Goal: Navigation & Orientation: Find specific page/section

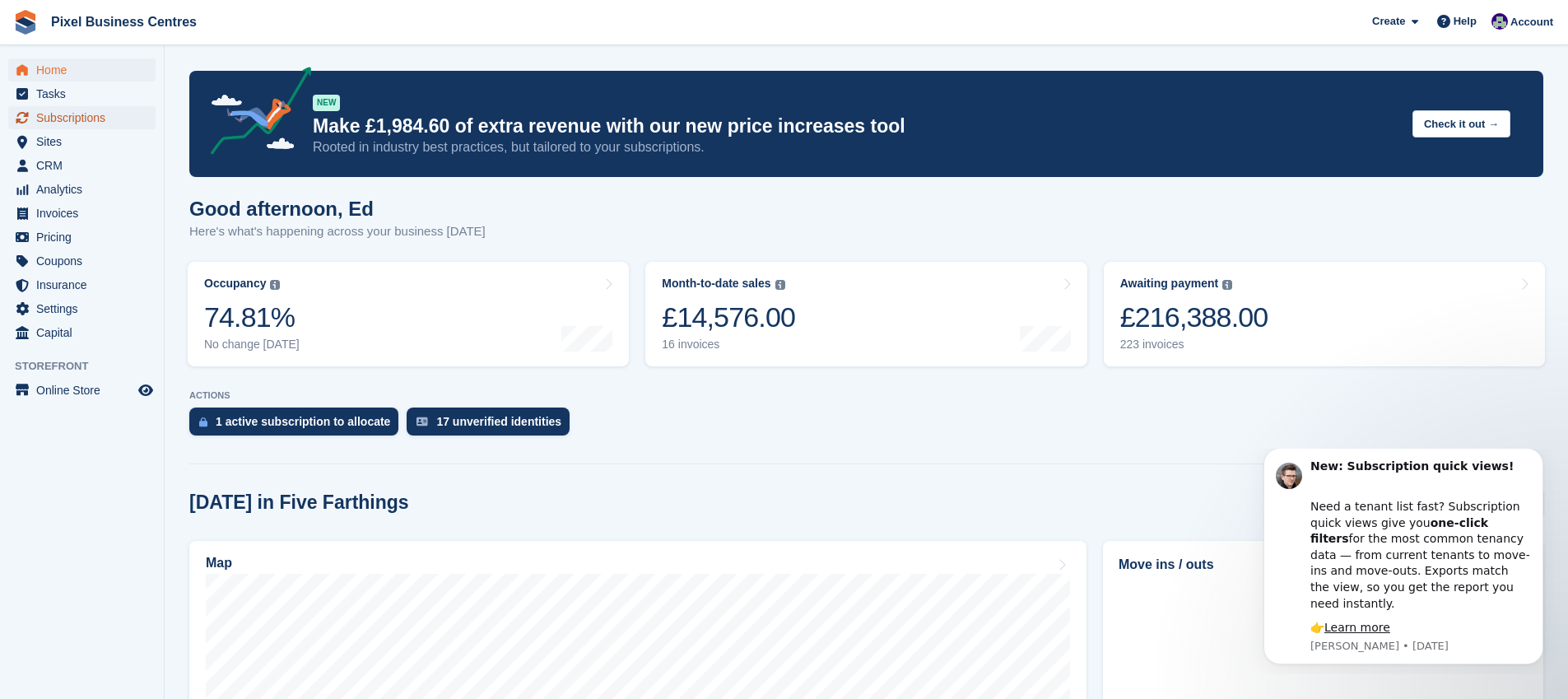
click at [79, 122] on span "Subscriptions" at bounding box center [86, 118] width 99 height 23
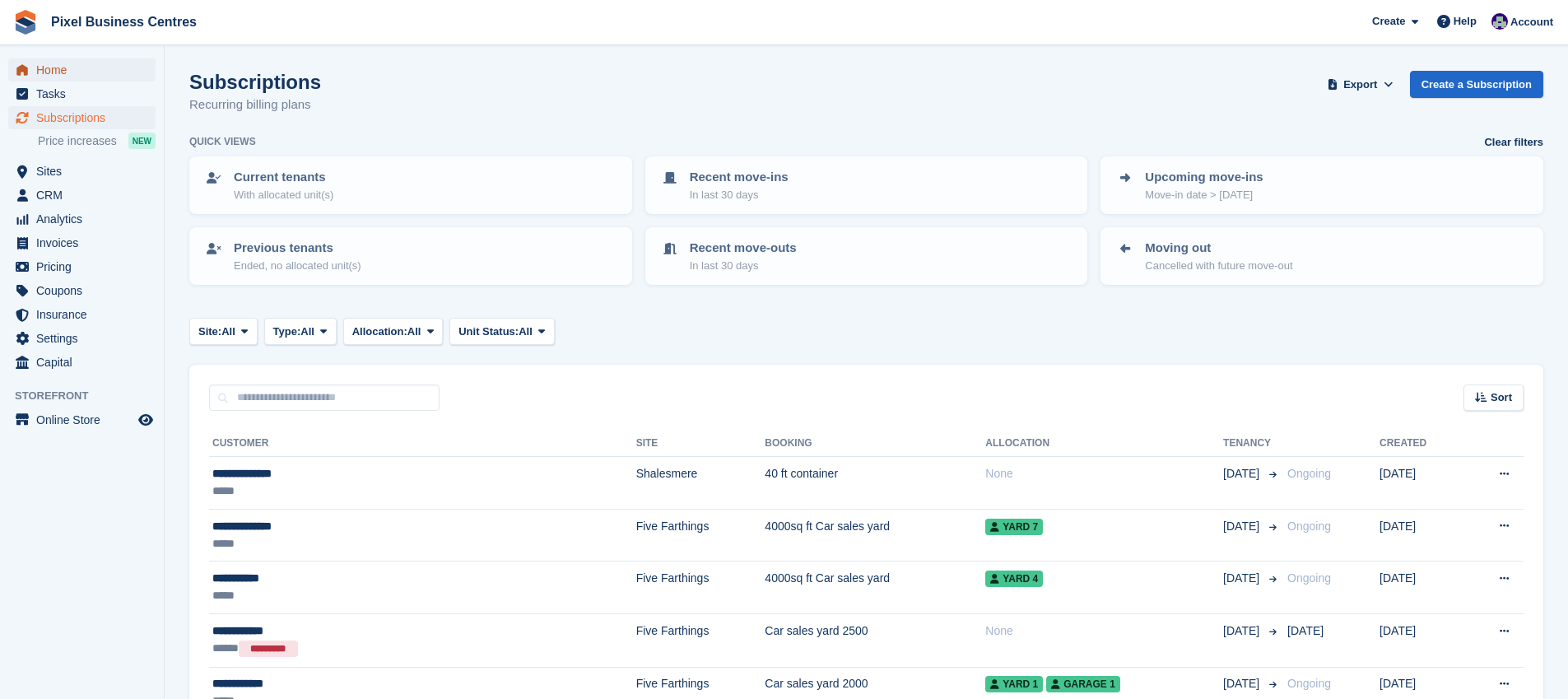
click at [88, 64] on span "Home" at bounding box center [86, 70] width 99 height 23
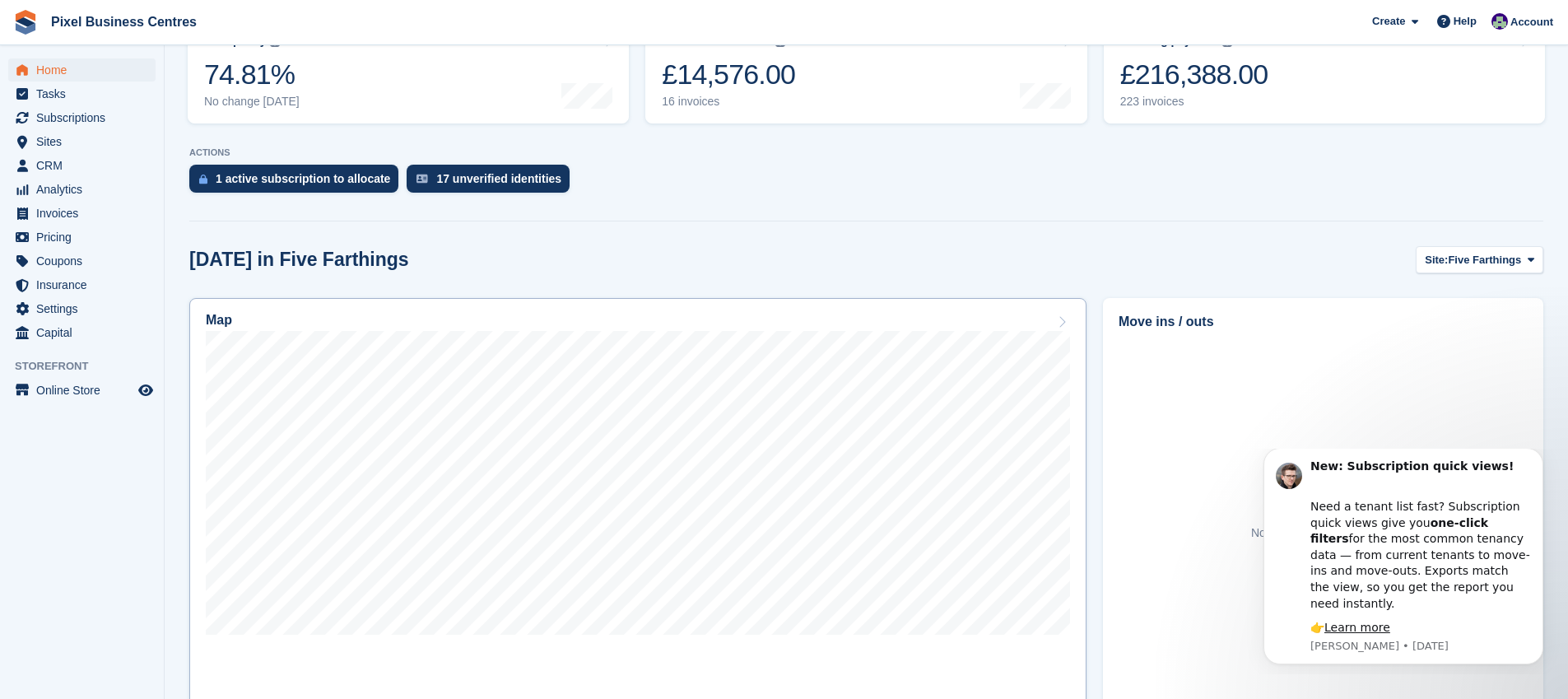
scroll to position [410, 0]
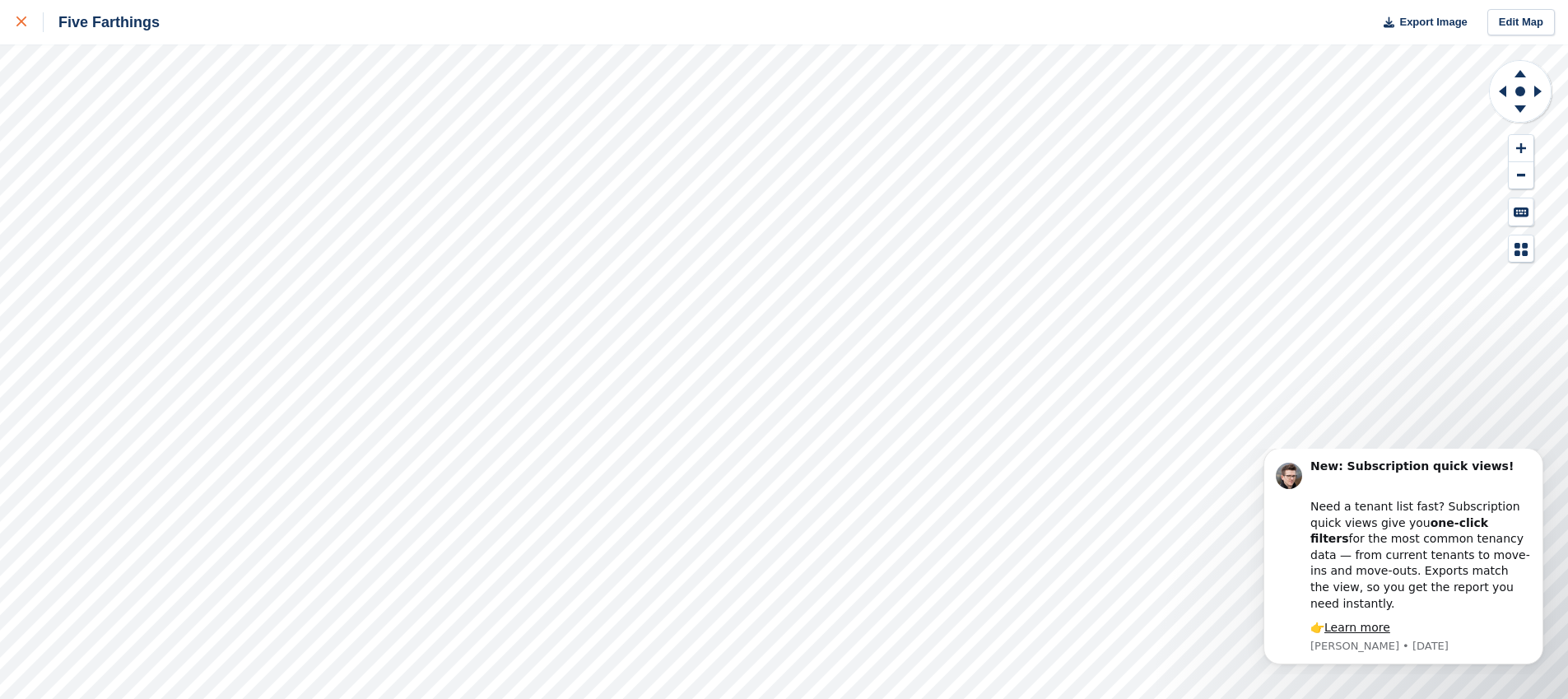
click at [22, 15] on div at bounding box center [30, 22] width 27 height 20
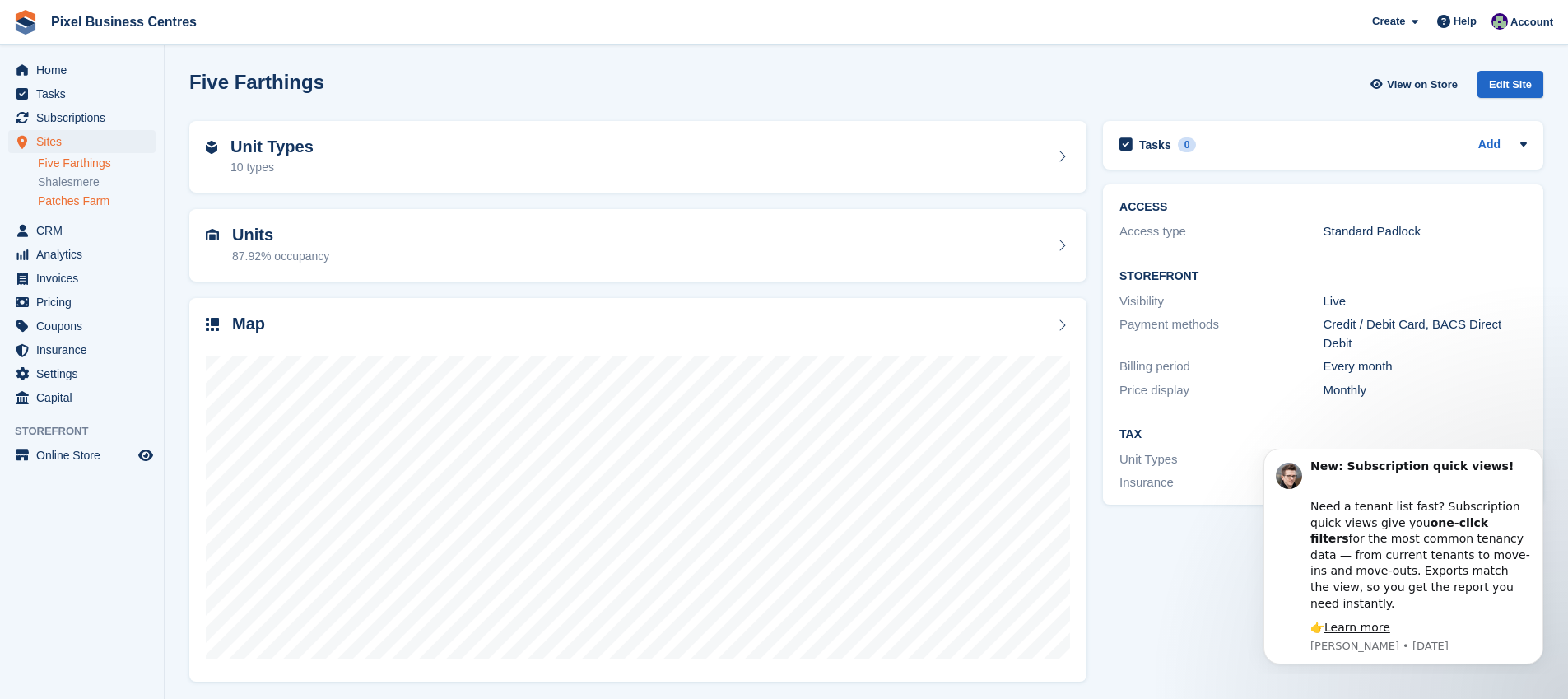
click at [106, 196] on link "Patches Farm" at bounding box center [97, 201] width 118 height 16
click at [58, 458] on span "Online Store" at bounding box center [86, 456] width 99 height 23
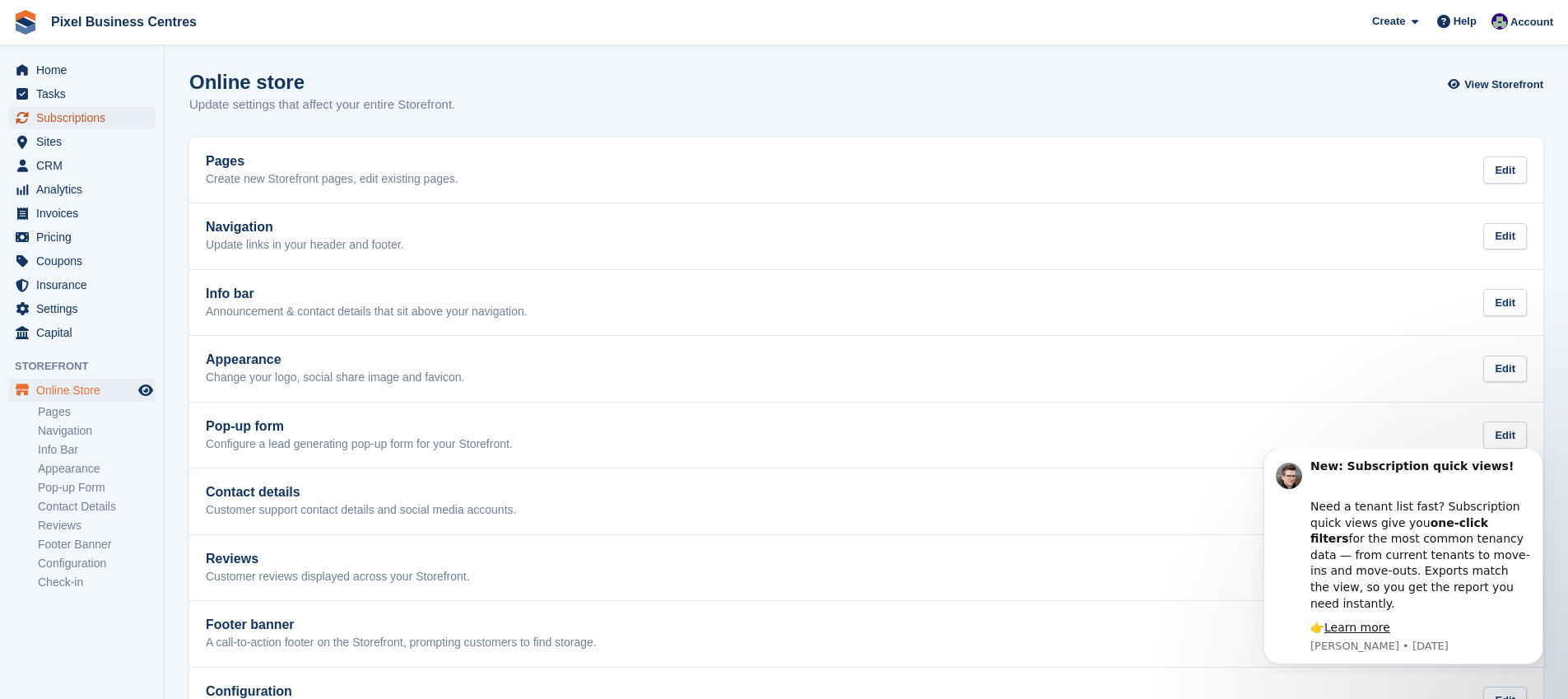
click at [49, 121] on span "Subscriptions" at bounding box center [86, 118] width 99 height 23
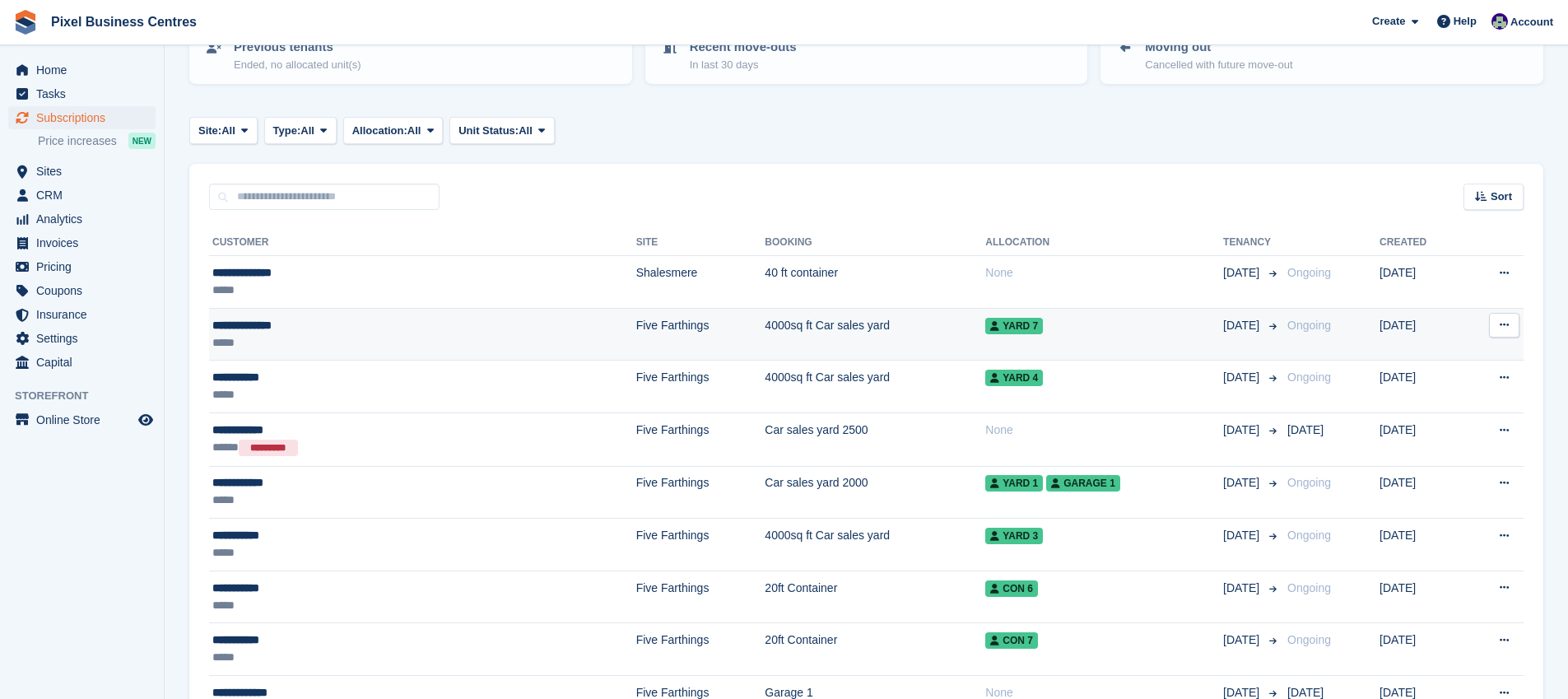
scroll to position [209, 0]
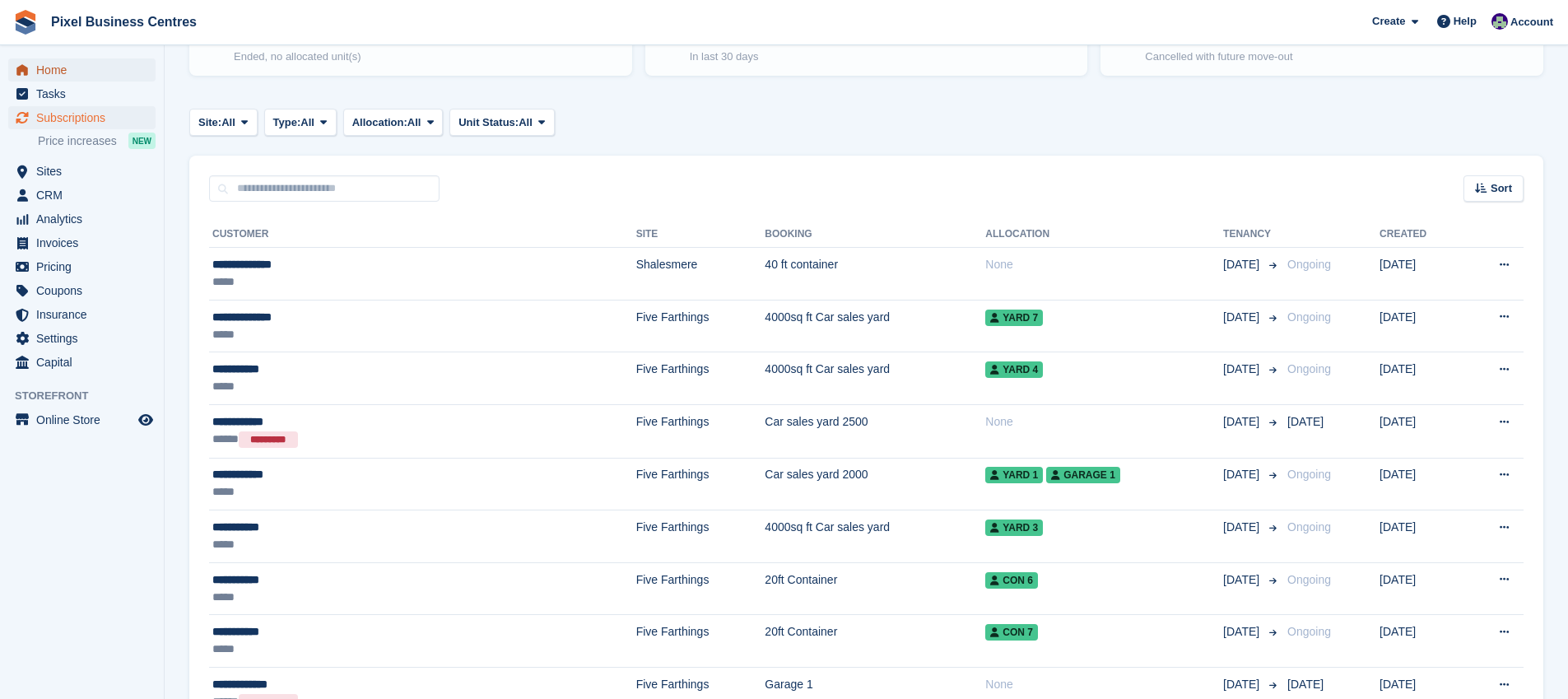
click at [64, 66] on span "Home" at bounding box center [86, 70] width 99 height 23
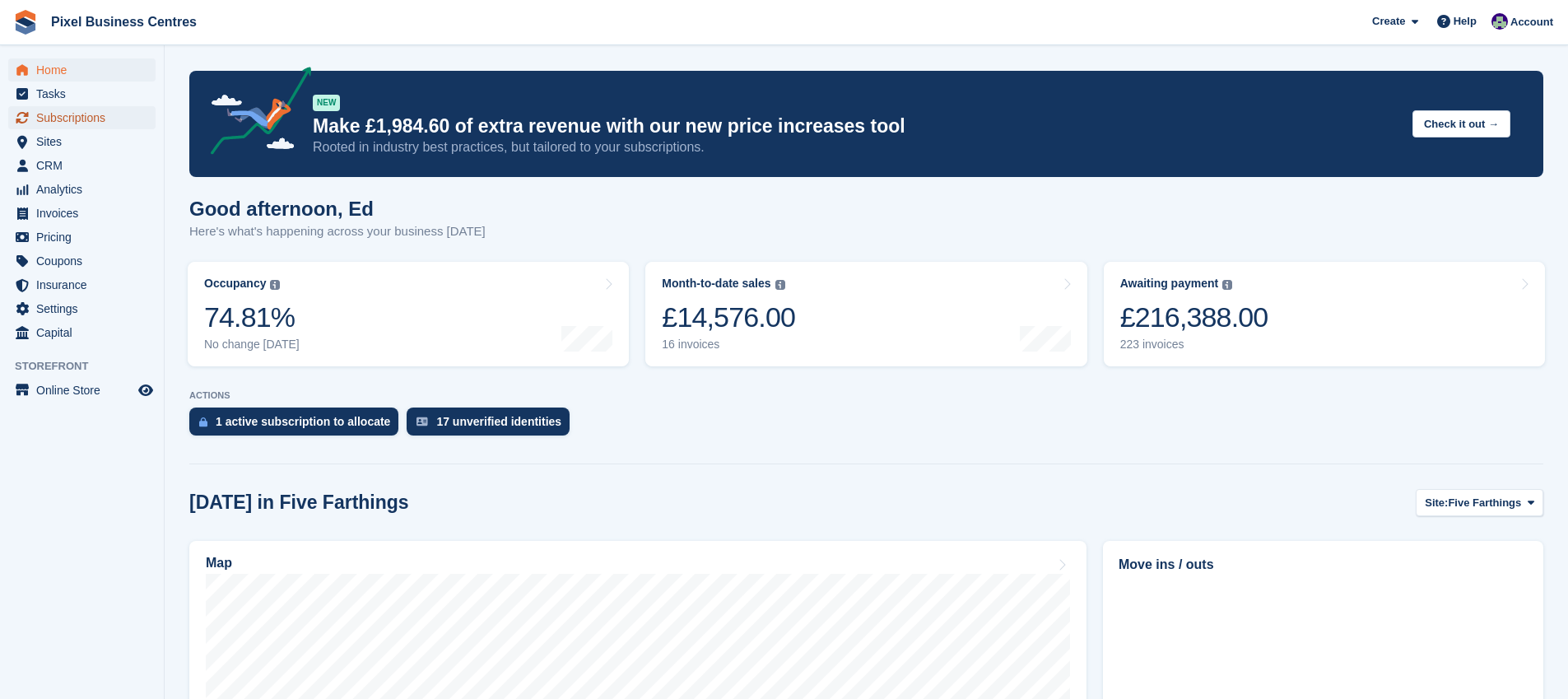
click at [80, 116] on span "Subscriptions" at bounding box center [86, 118] width 99 height 23
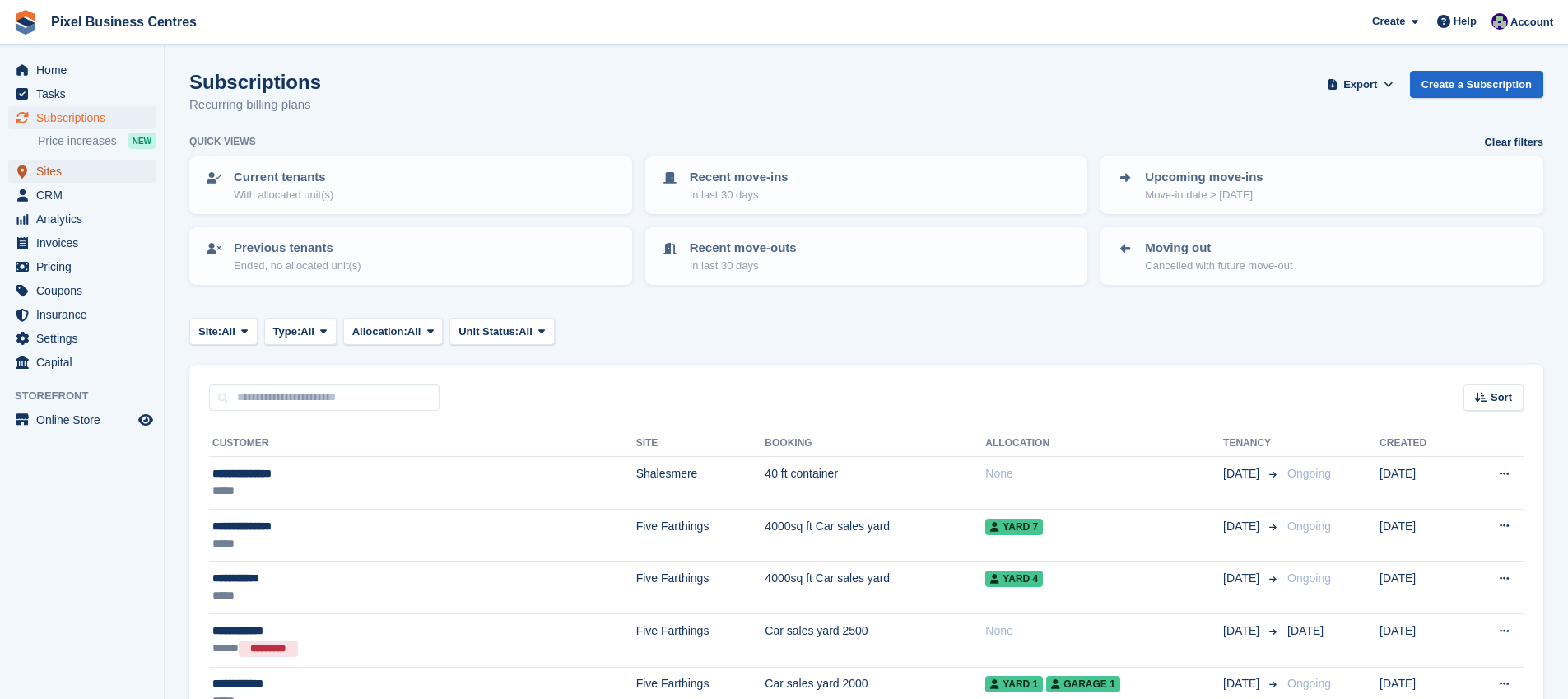
click at [82, 179] on span "Sites" at bounding box center [86, 172] width 99 height 23
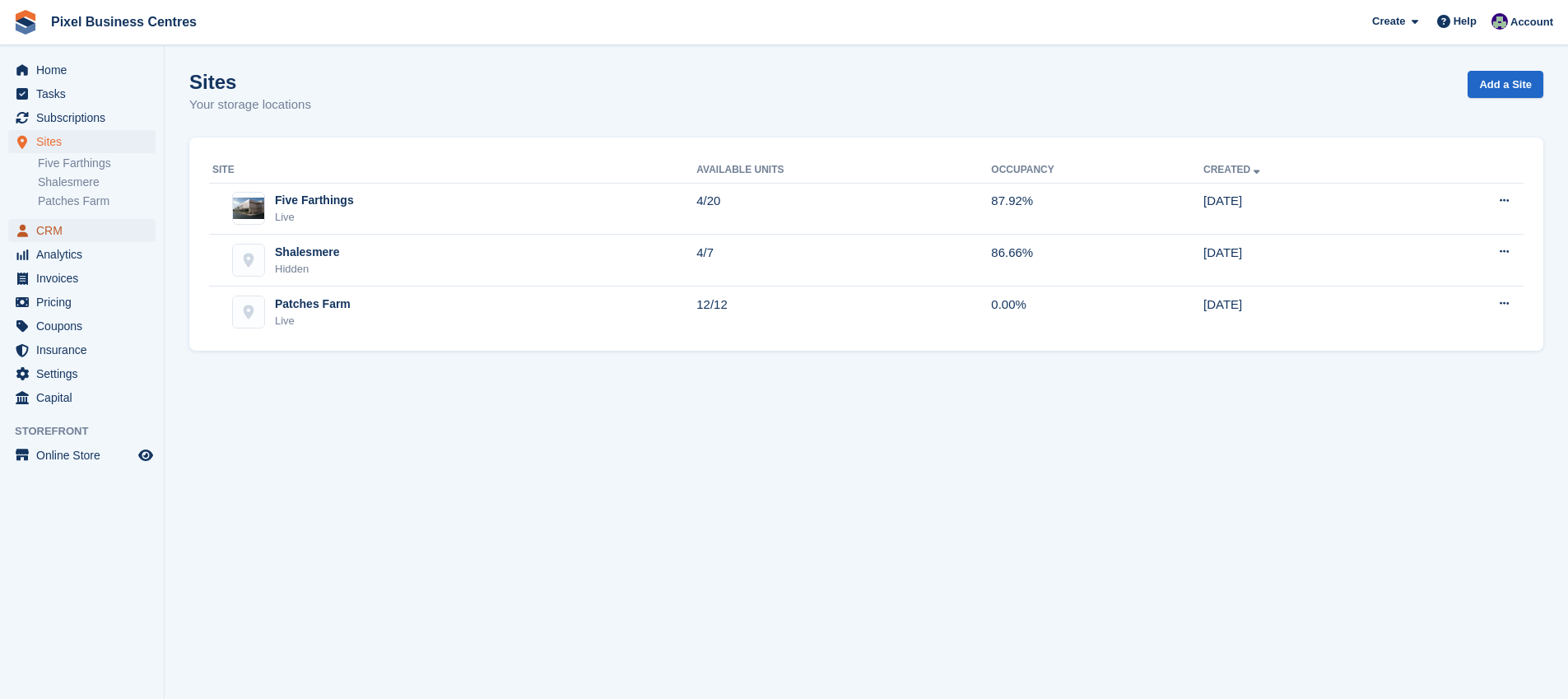
click at [81, 227] on span "CRM" at bounding box center [86, 230] width 99 height 23
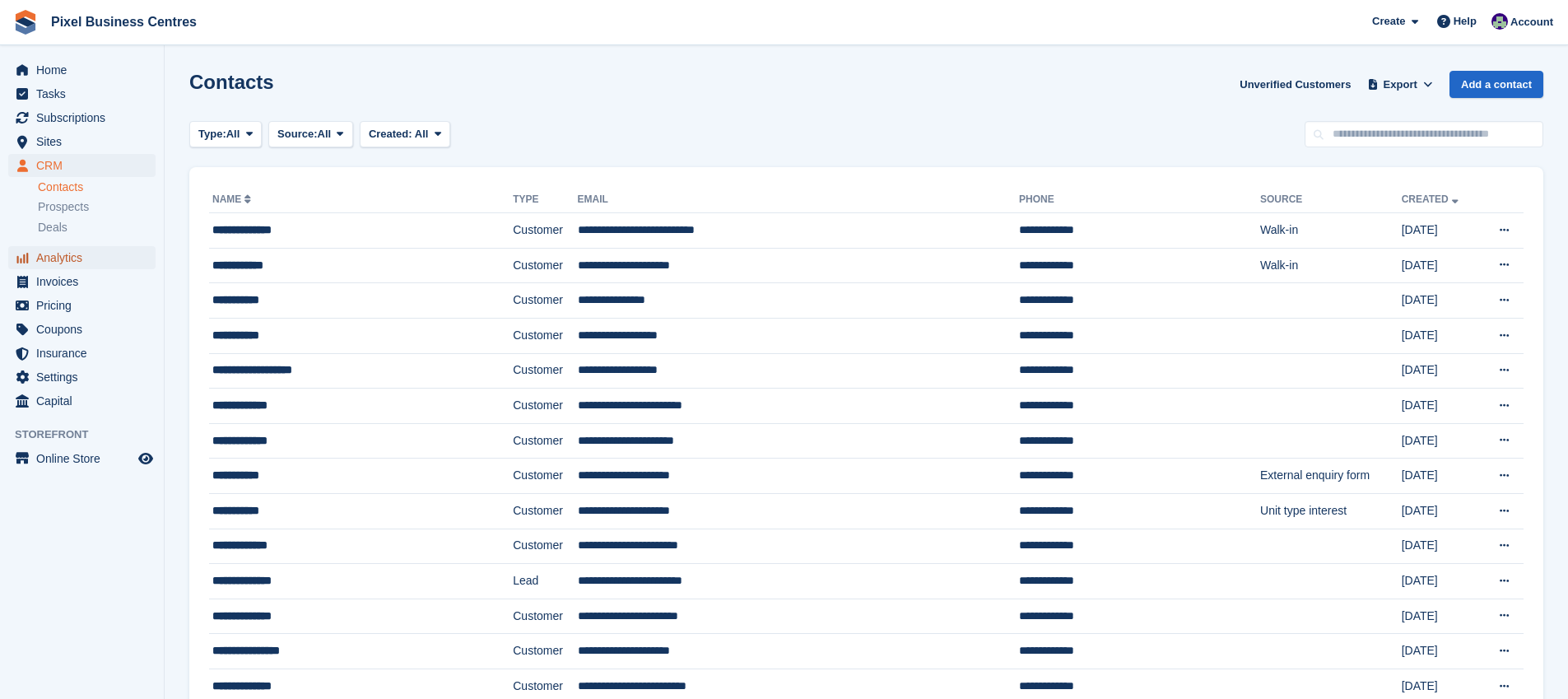
click at [94, 253] on span "Analytics" at bounding box center [86, 257] width 99 height 23
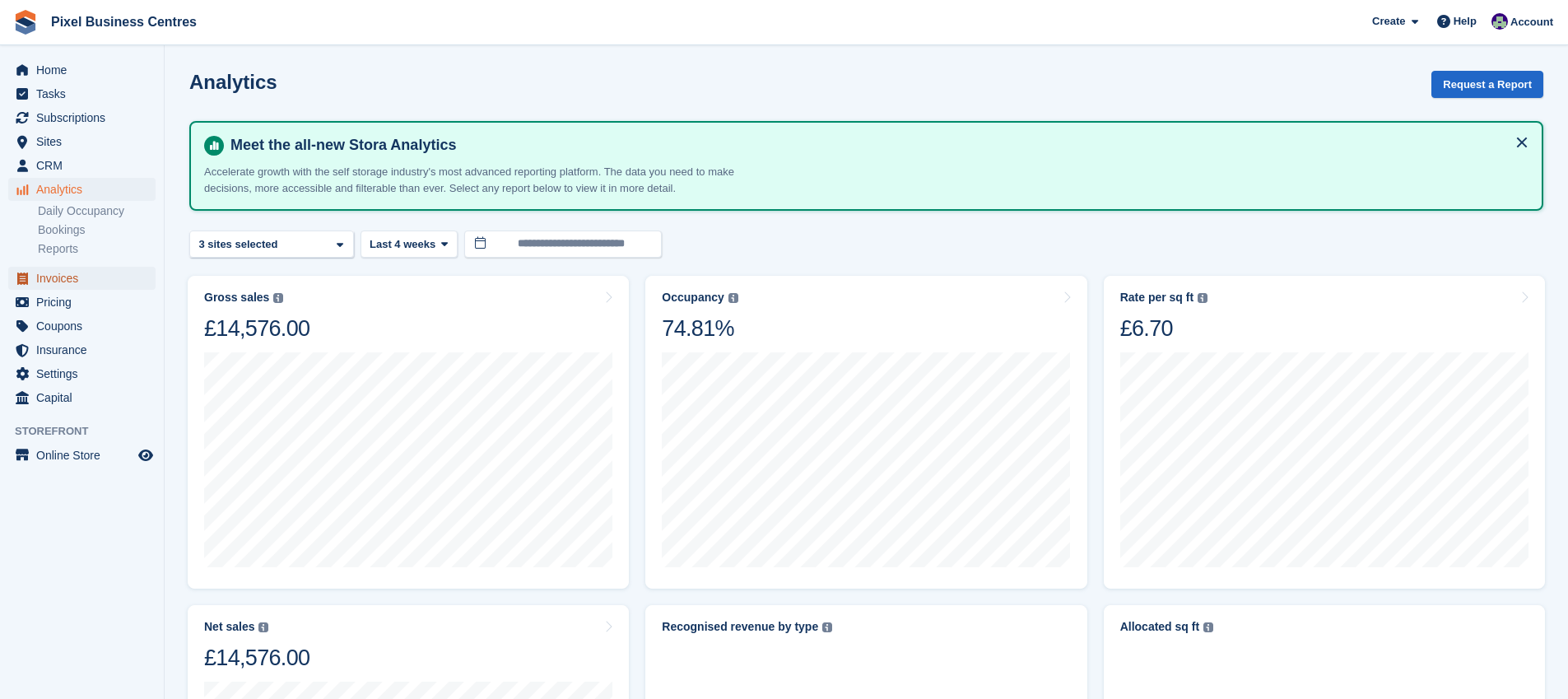
click at [93, 278] on span "Invoices" at bounding box center [86, 278] width 99 height 23
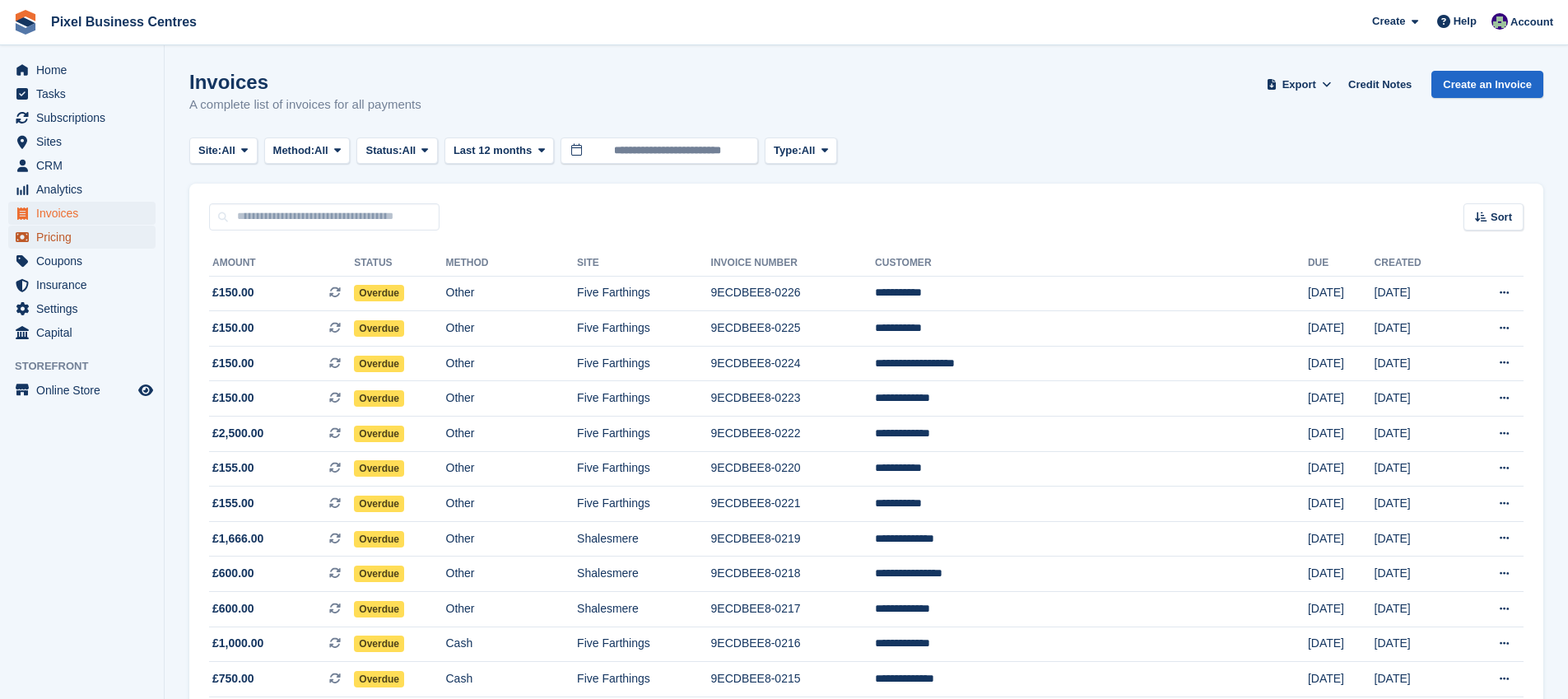
click at [115, 230] on span "Pricing" at bounding box center [86, 237] width 99 height 23
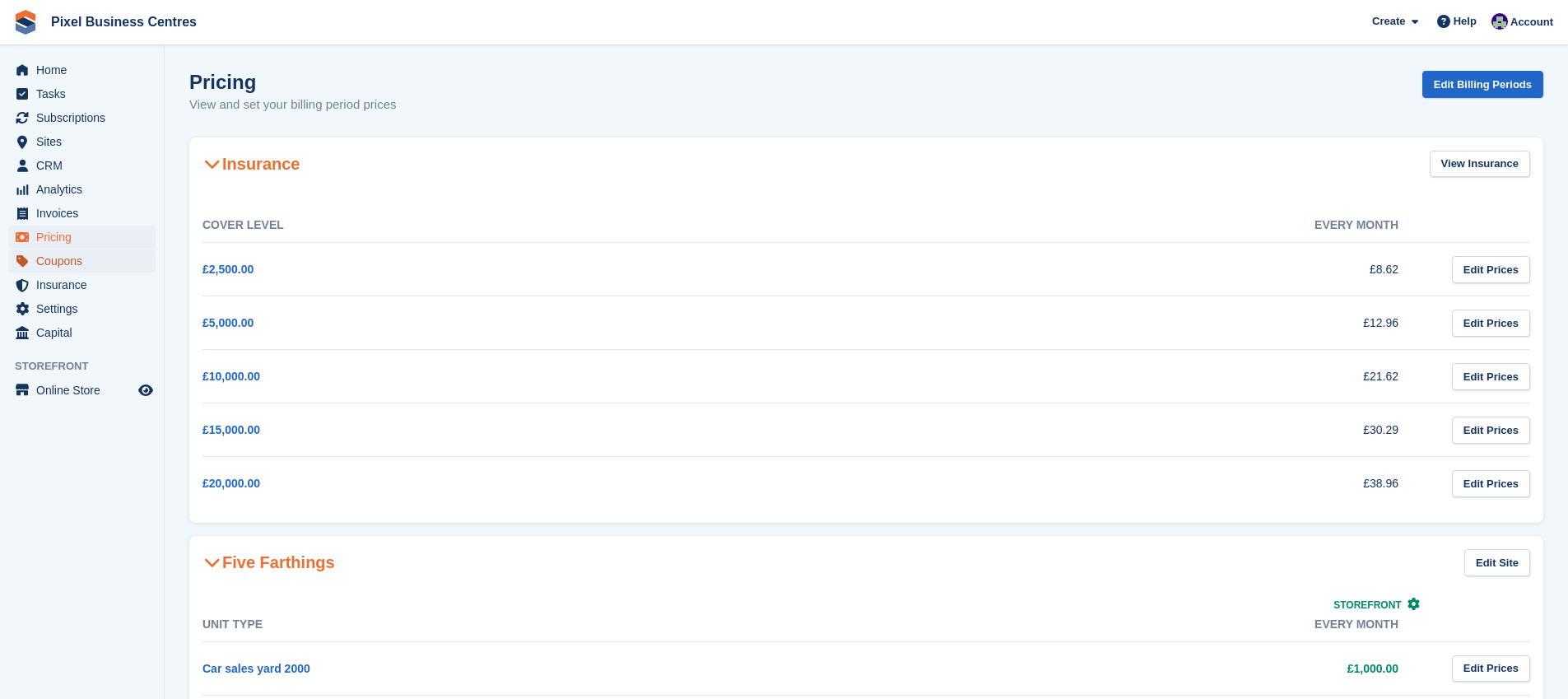
click at [109, 262] on span "Coupons" at bounding box center [86, 261] width 99 height 23
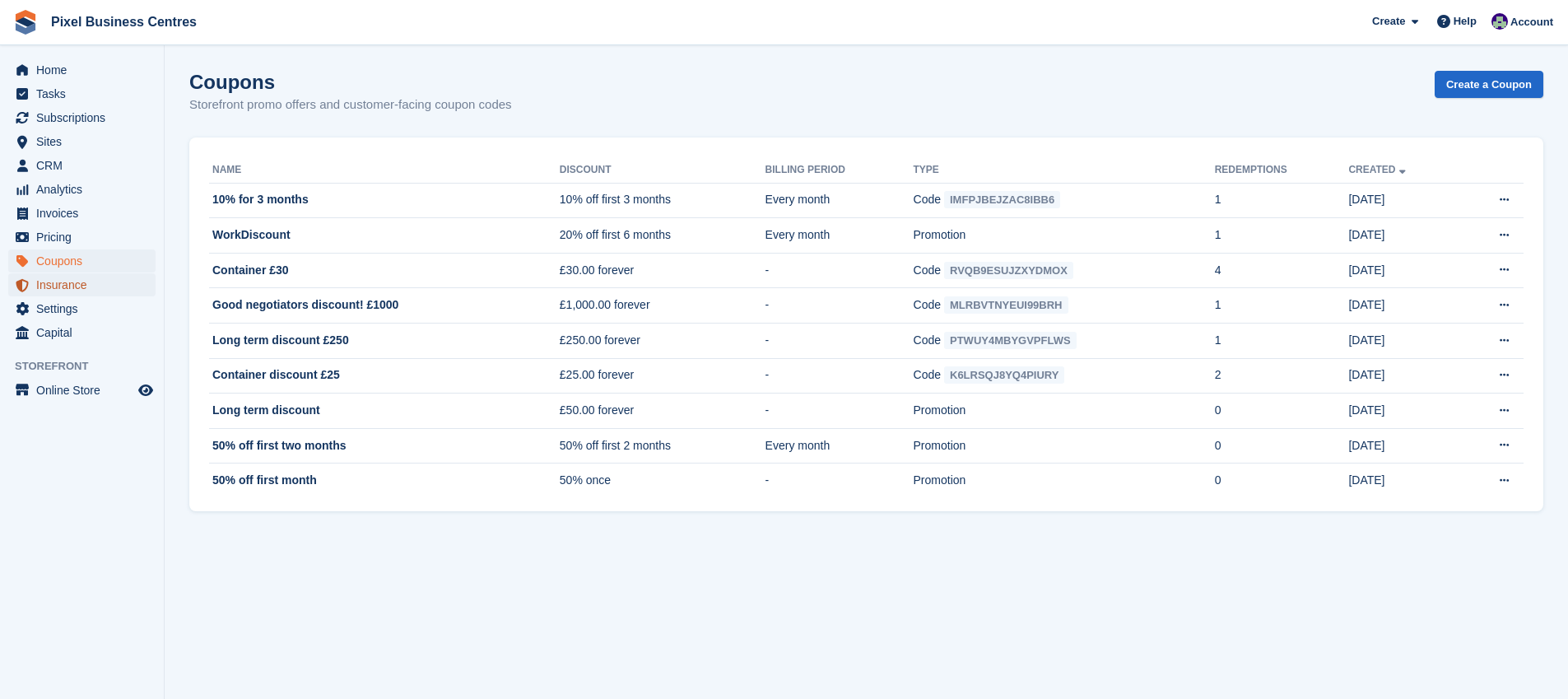
click at [109, 281] on span "Insurance" at bounding box center [86, 285] width 99 height 23
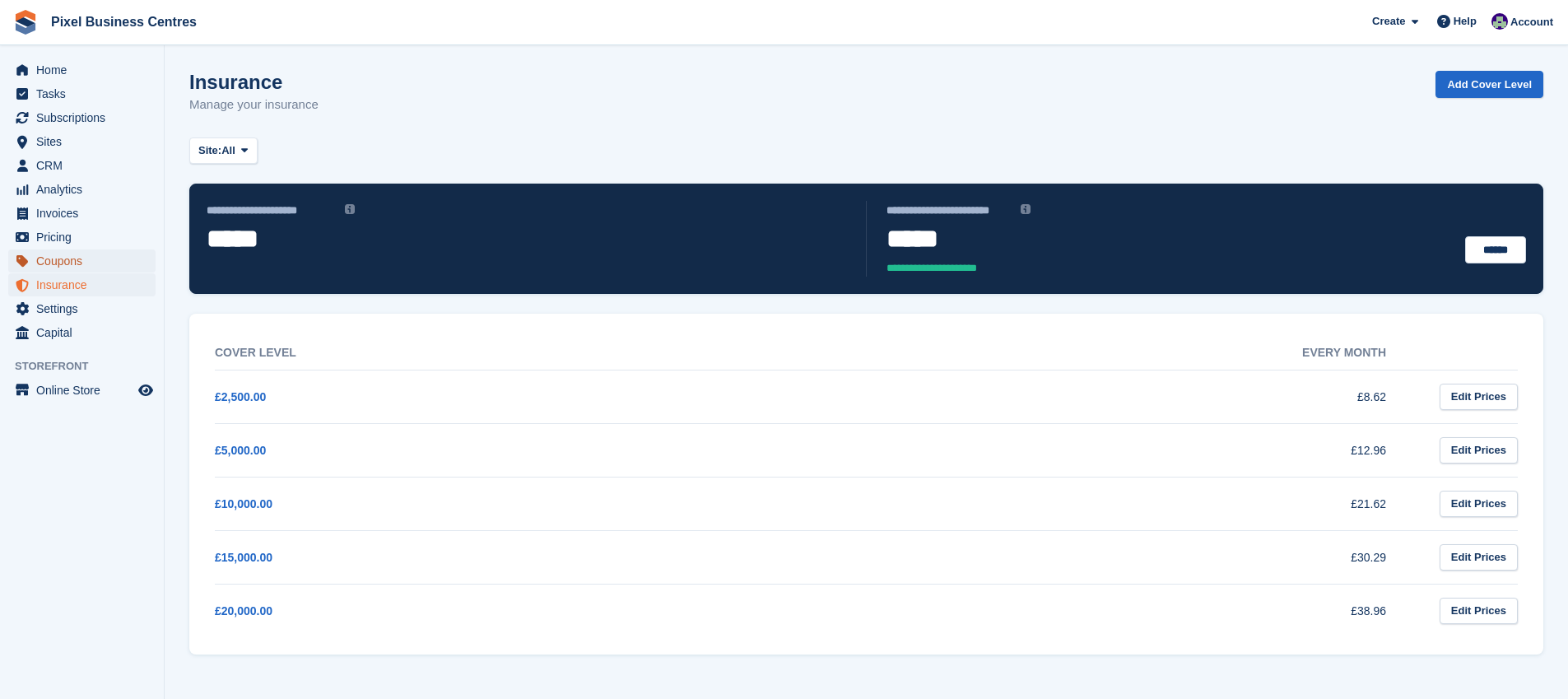
click at [109, 267] on span "Coupons" at bounding box center [86, 261] width 99 height 23
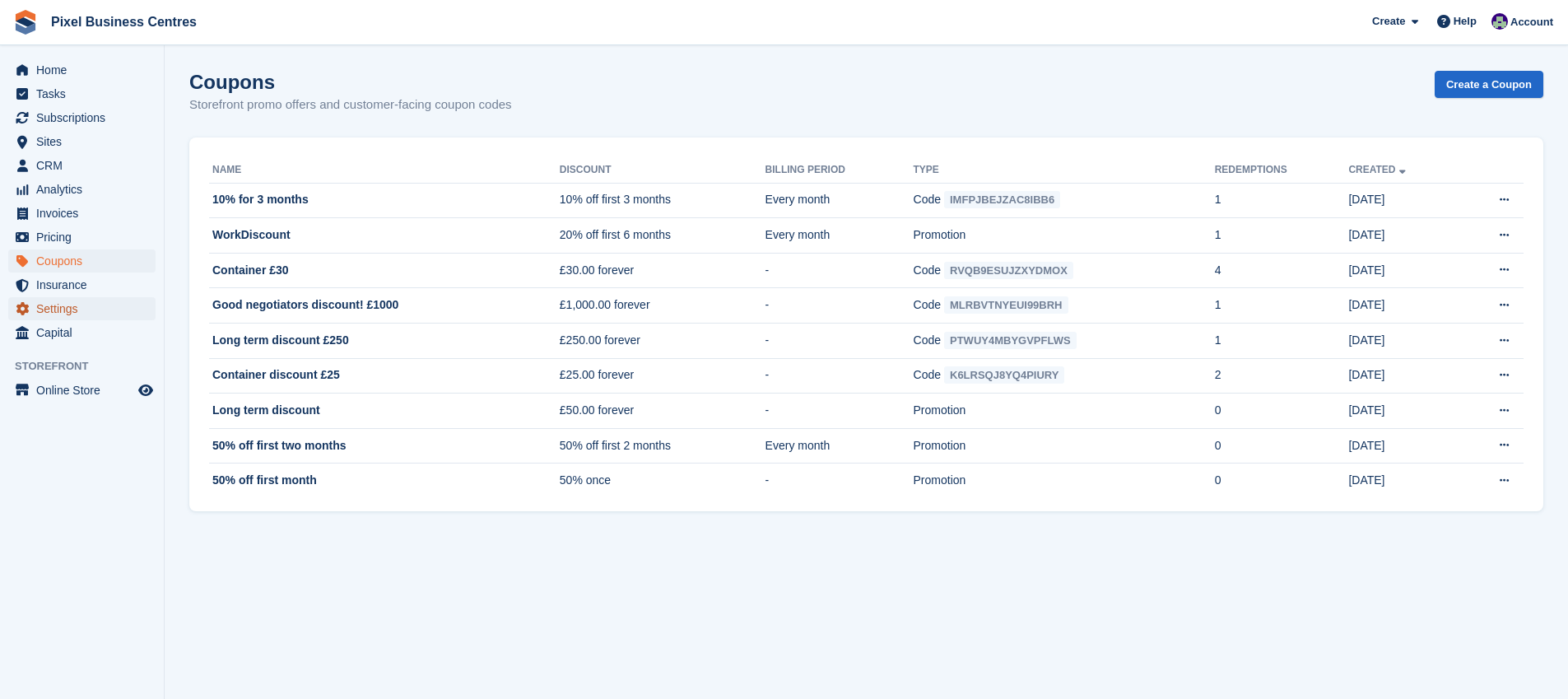
click at [108, 300] on span "Settings" at bounding box center [86, 309] width 99 height 23
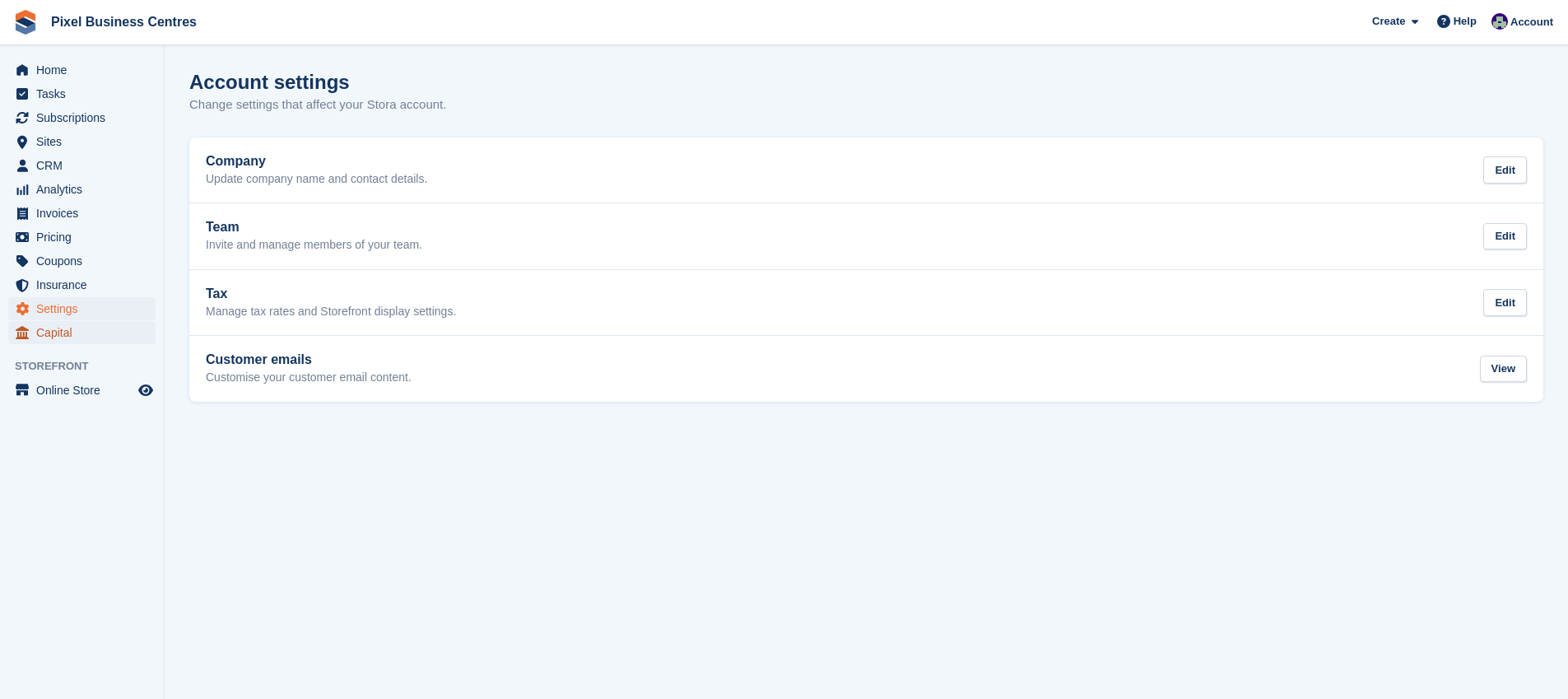
click at [92, 328] on span "Capital" at bounding box center [86, 333] width 99 height 23
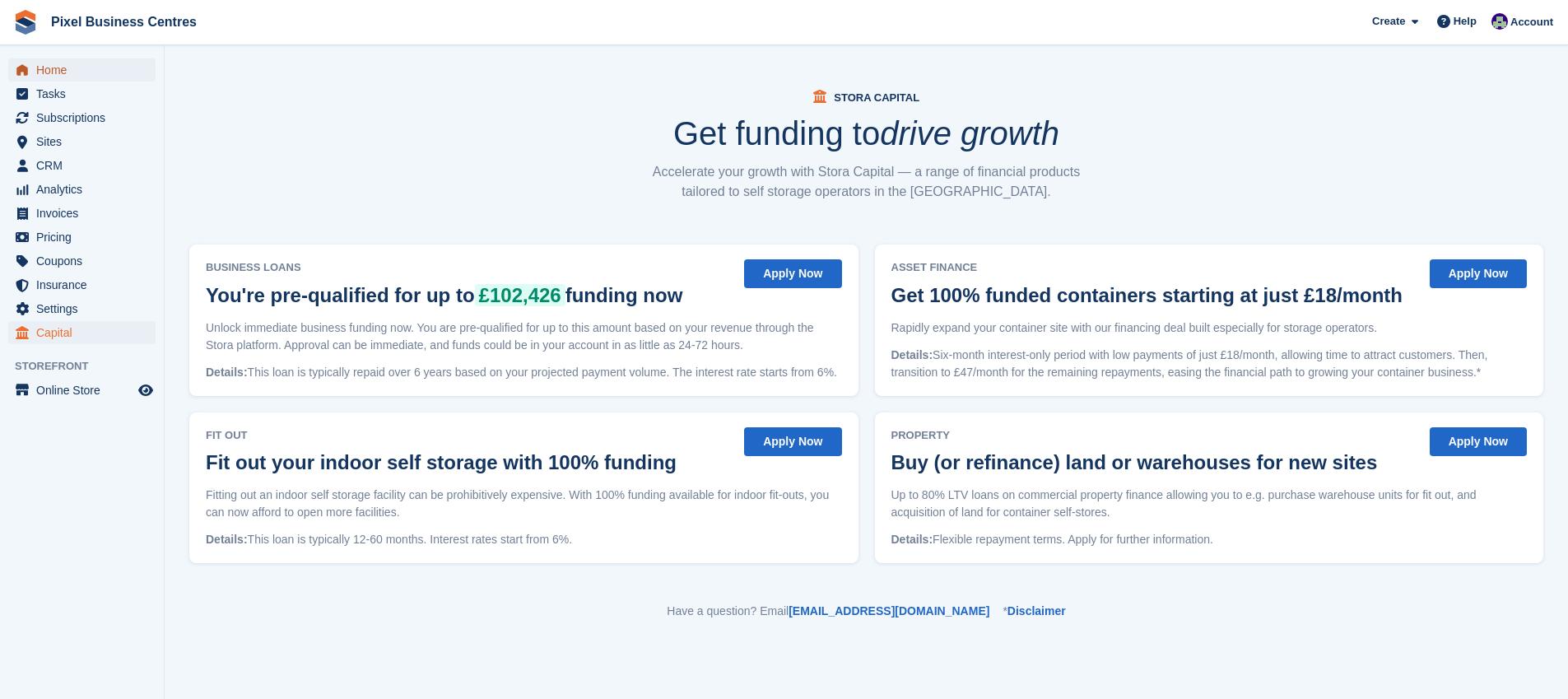
click at [70, 73] on span "Home" at bounding box center [86, 70] width 99 height 23
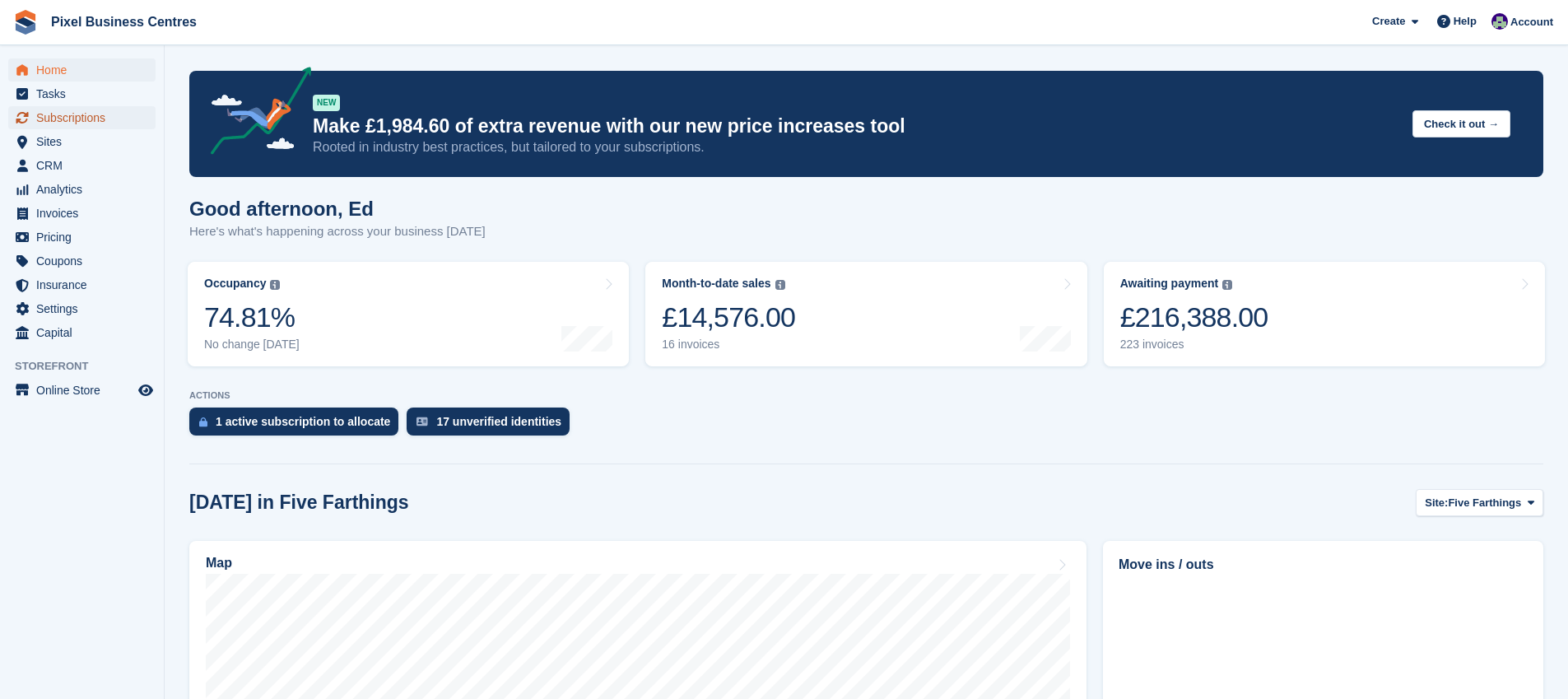
click at [56, 123] on span "Subscriptions" at bounding box center [86, 118] width 99 height 23
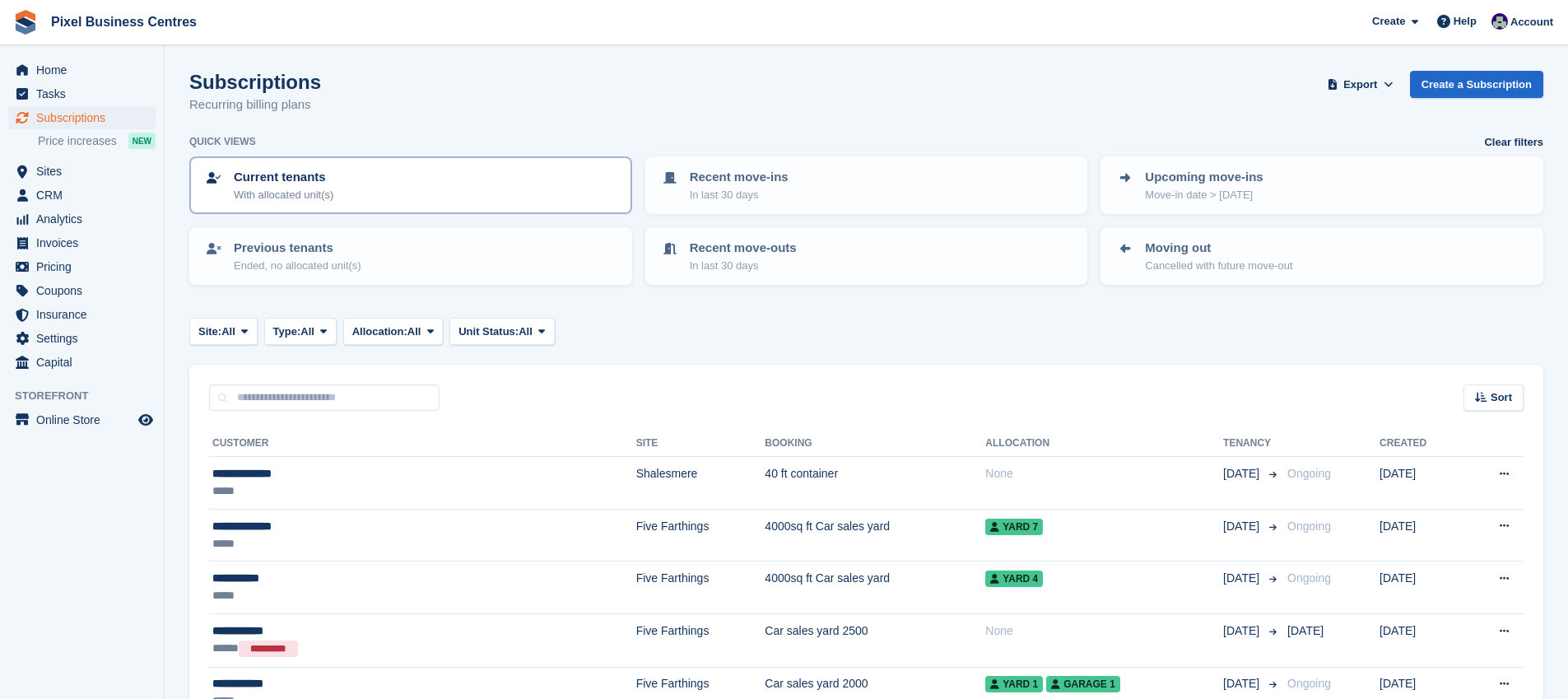
click at [347, 182] on div "Current tenants With allocated unit(s)" at bounding box center [410, 186] width 413 height 35
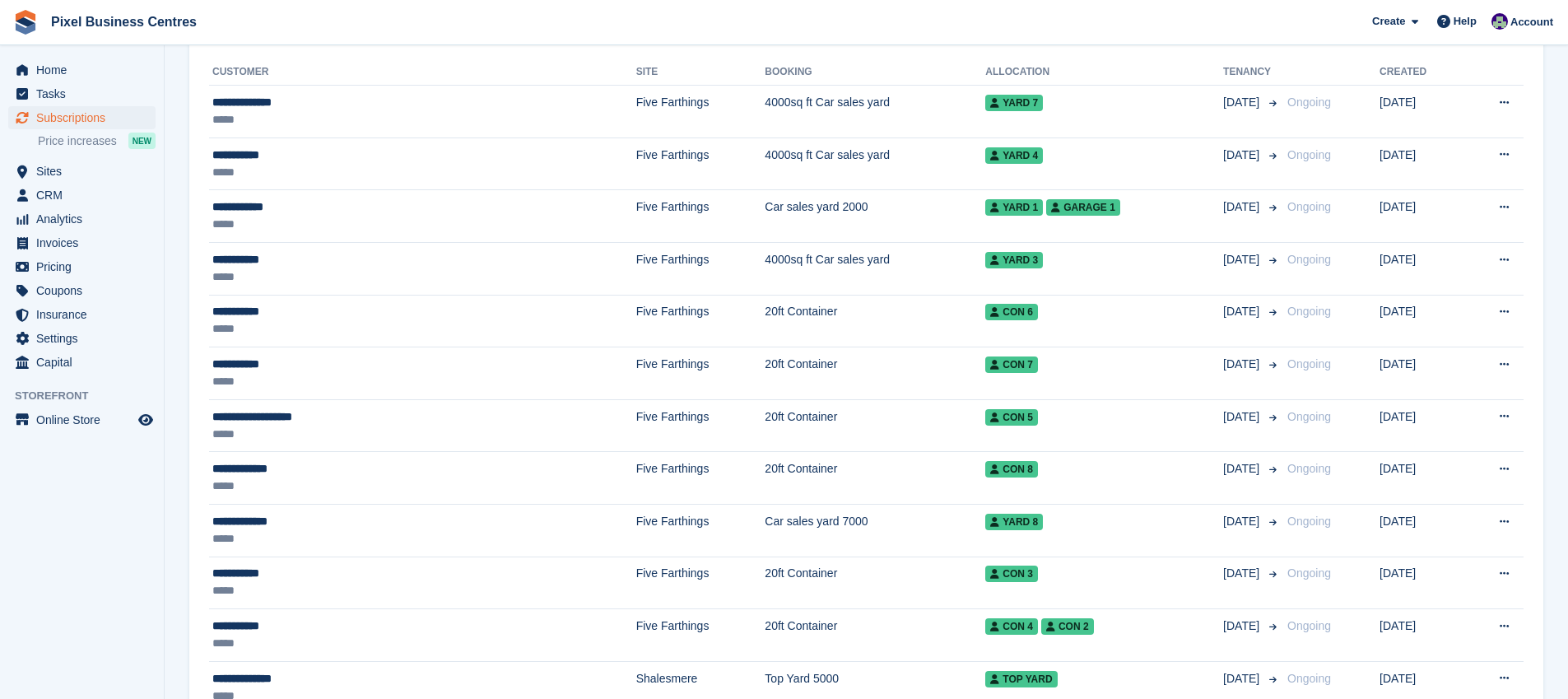
scroll to position [371, 0]
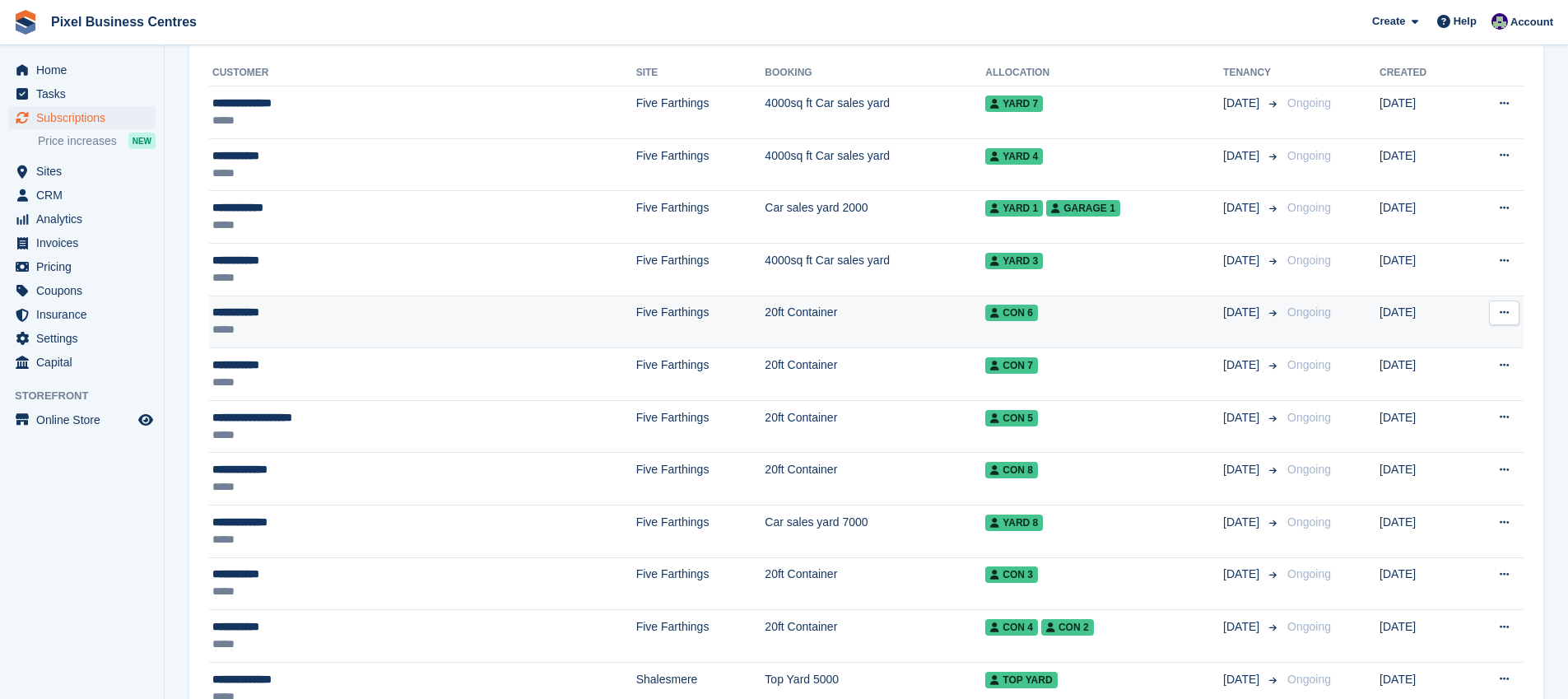
click at [765, 309] on td "20ft Container" at bounding box center [874, 322] width 220 height 53
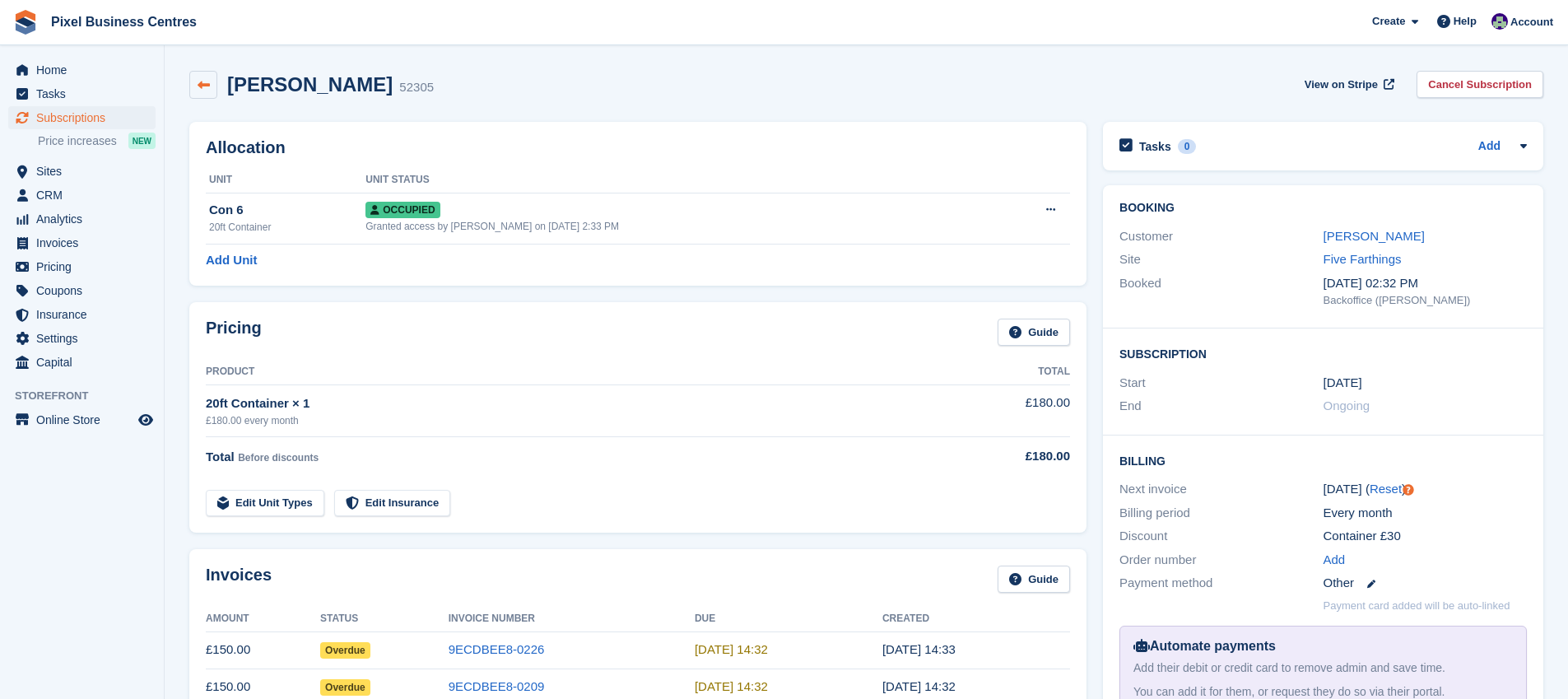
click at [210, 89] on link at bounding box center [204, 85] width 28 height 28
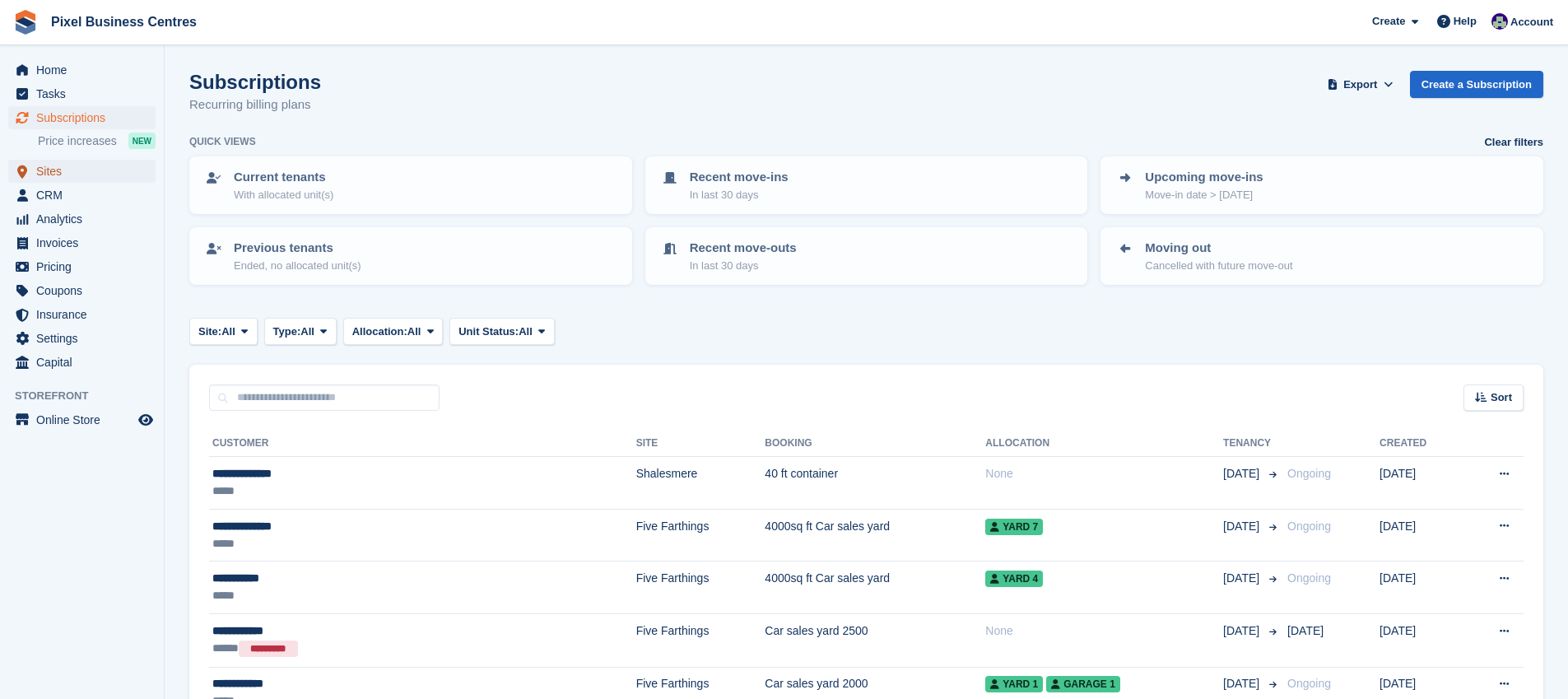
click at [83, 167] on span "Sites" at bounding box center [86, 172] width 99 height 23
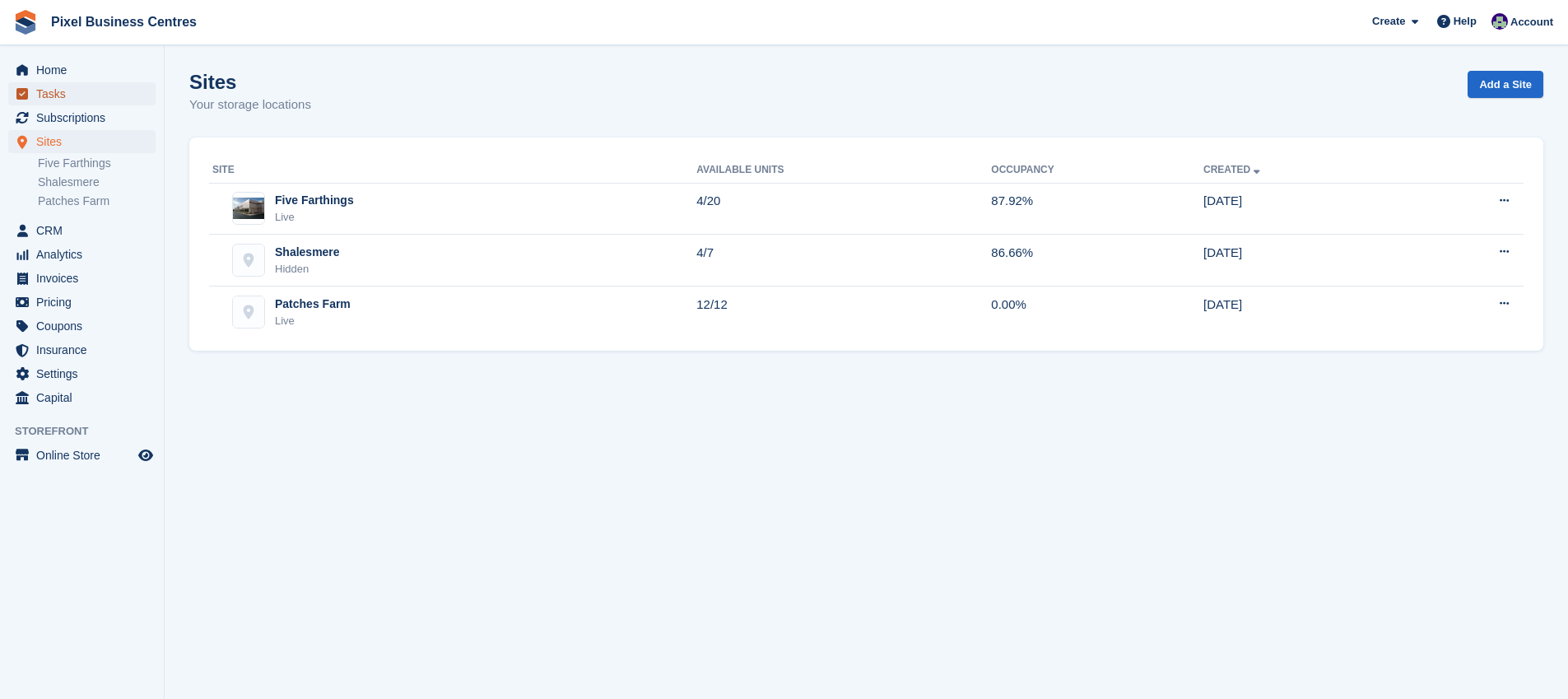
click at [75, 87] on span "Tasks" at bounding box center [86, 94] width 99 height 23
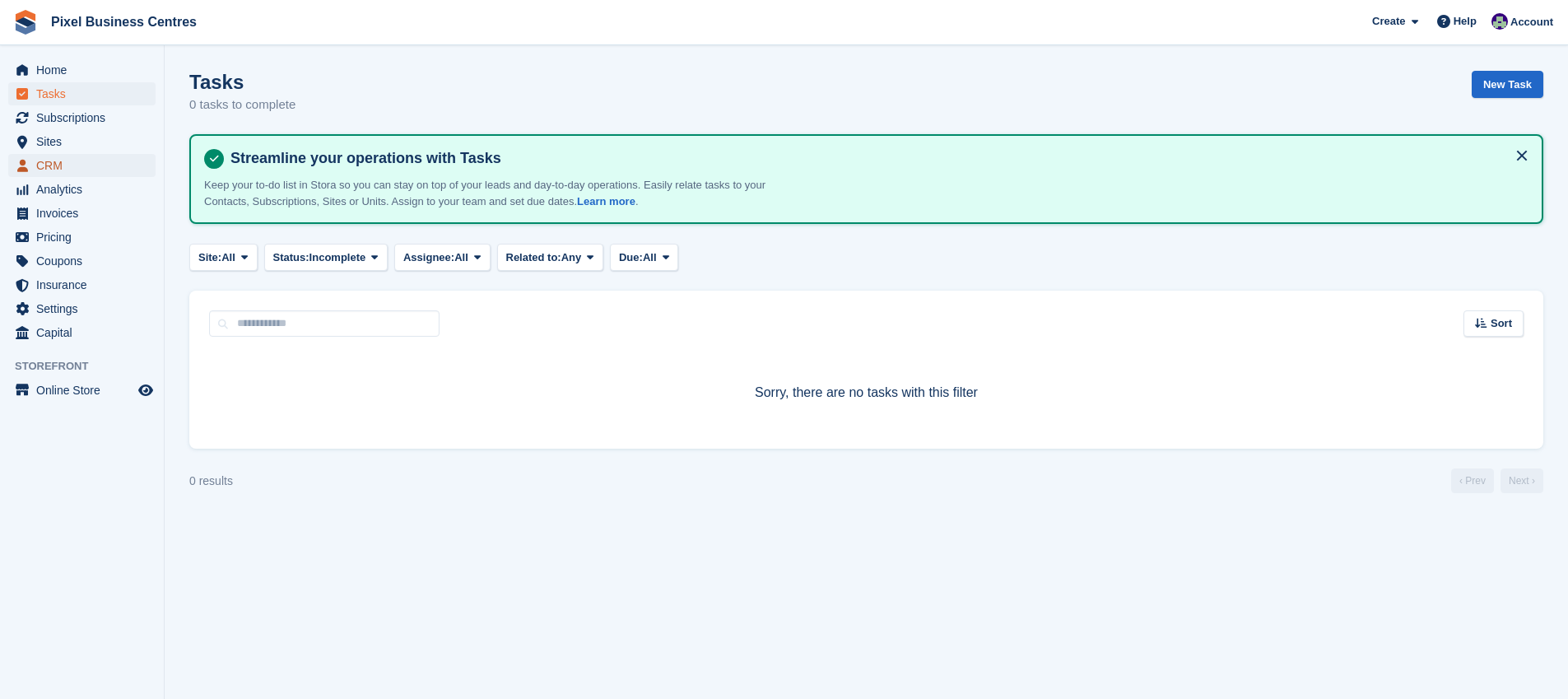
click at [73, 159] on span "CRM" at bounding box center [86, 166] width 99 height 23
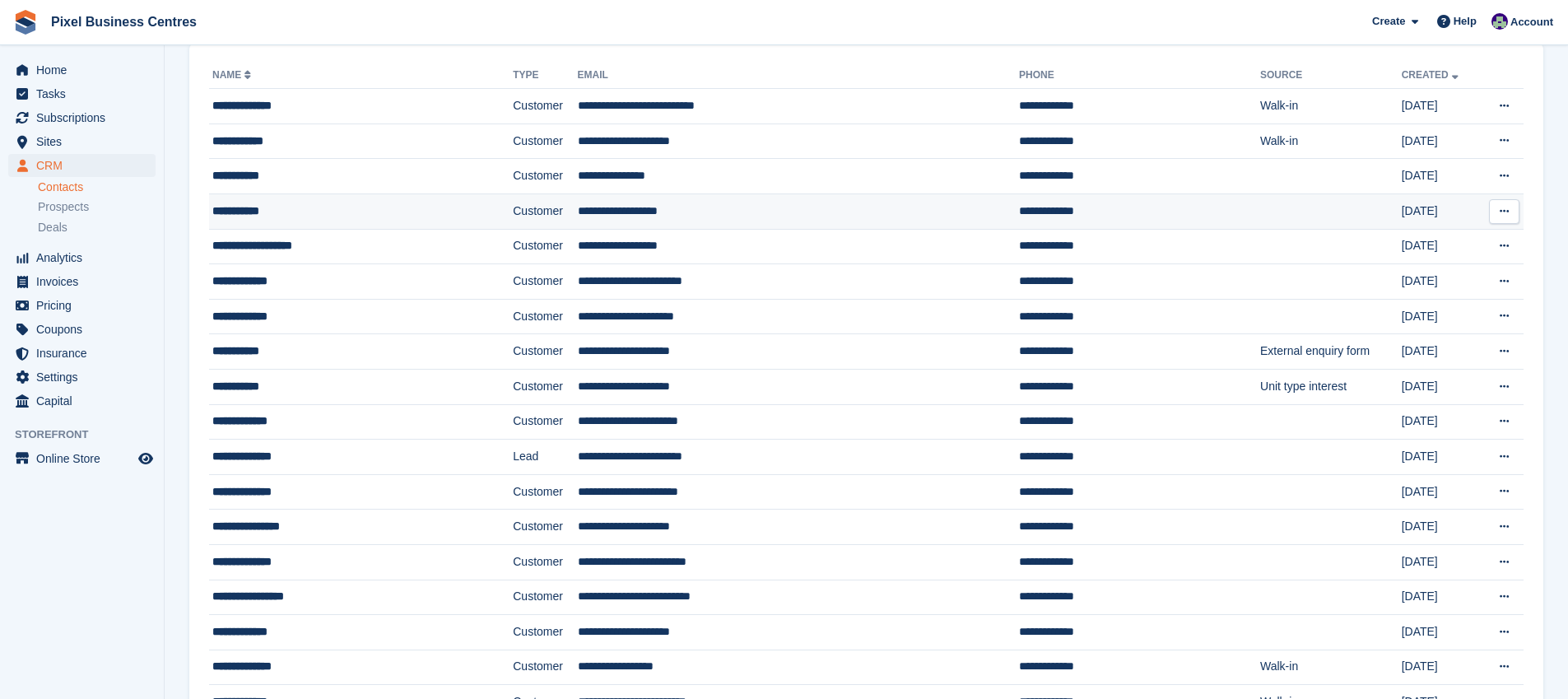
scroll to position [105, 0]
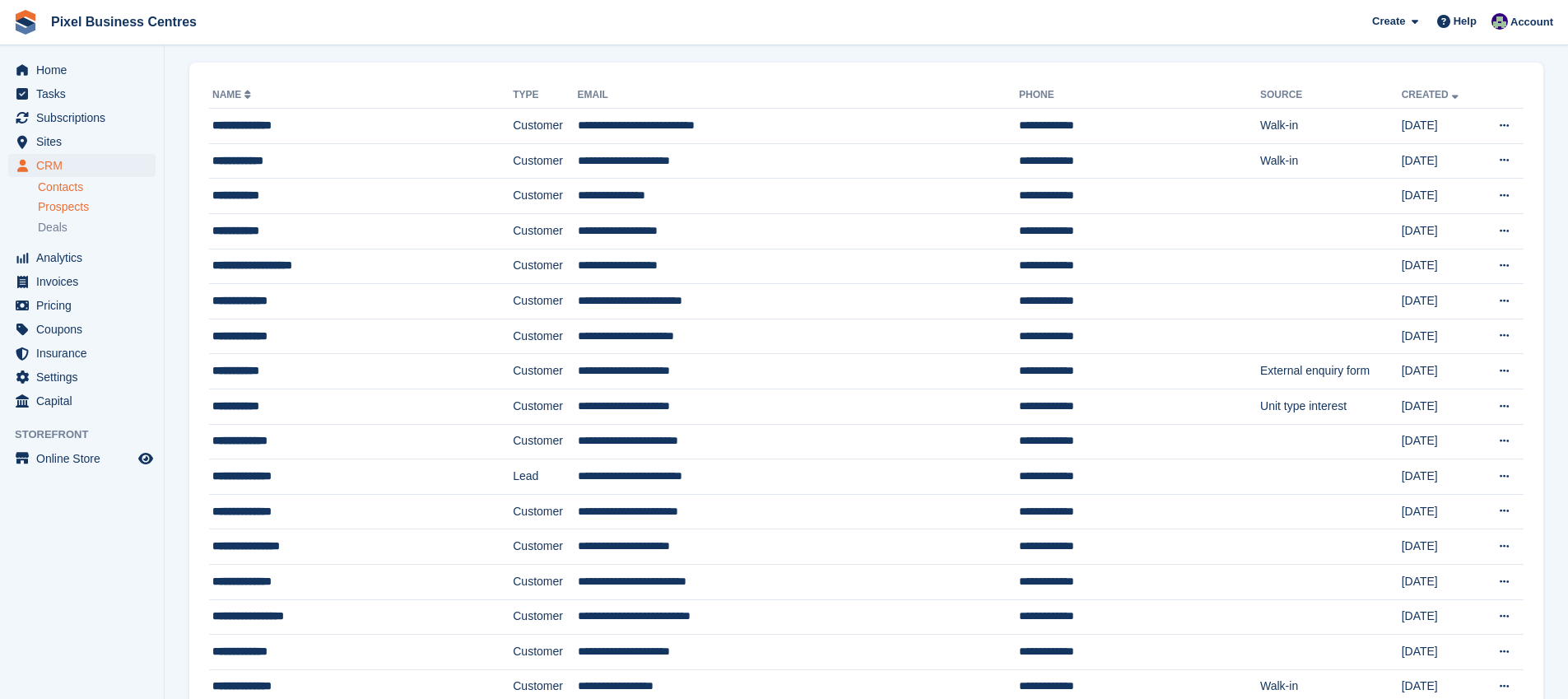
click at [69, 207] on span "Prospects" at bounding box center [64, 206] width 51 height 16
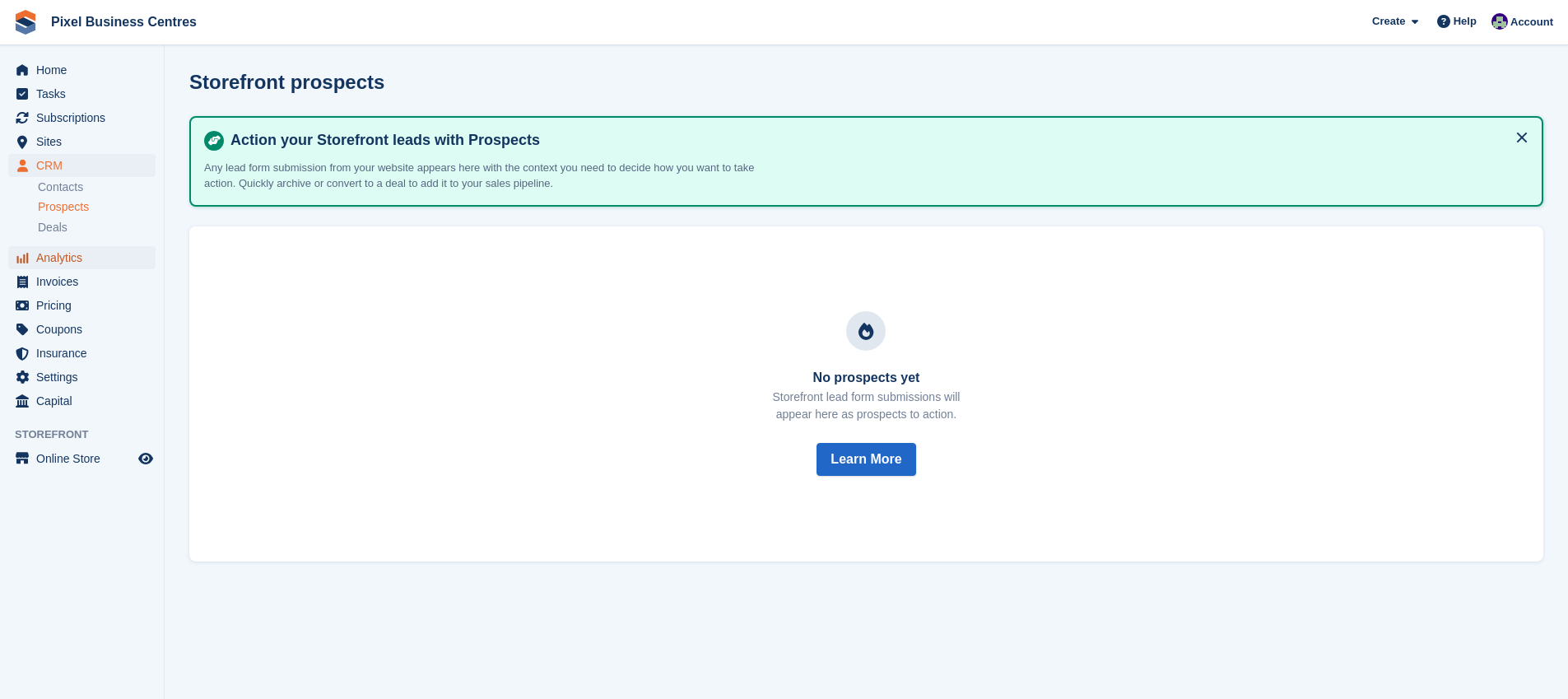
click at [63, 251] on span "Analytics" at bounding box center [86, 257] width 99 height 23
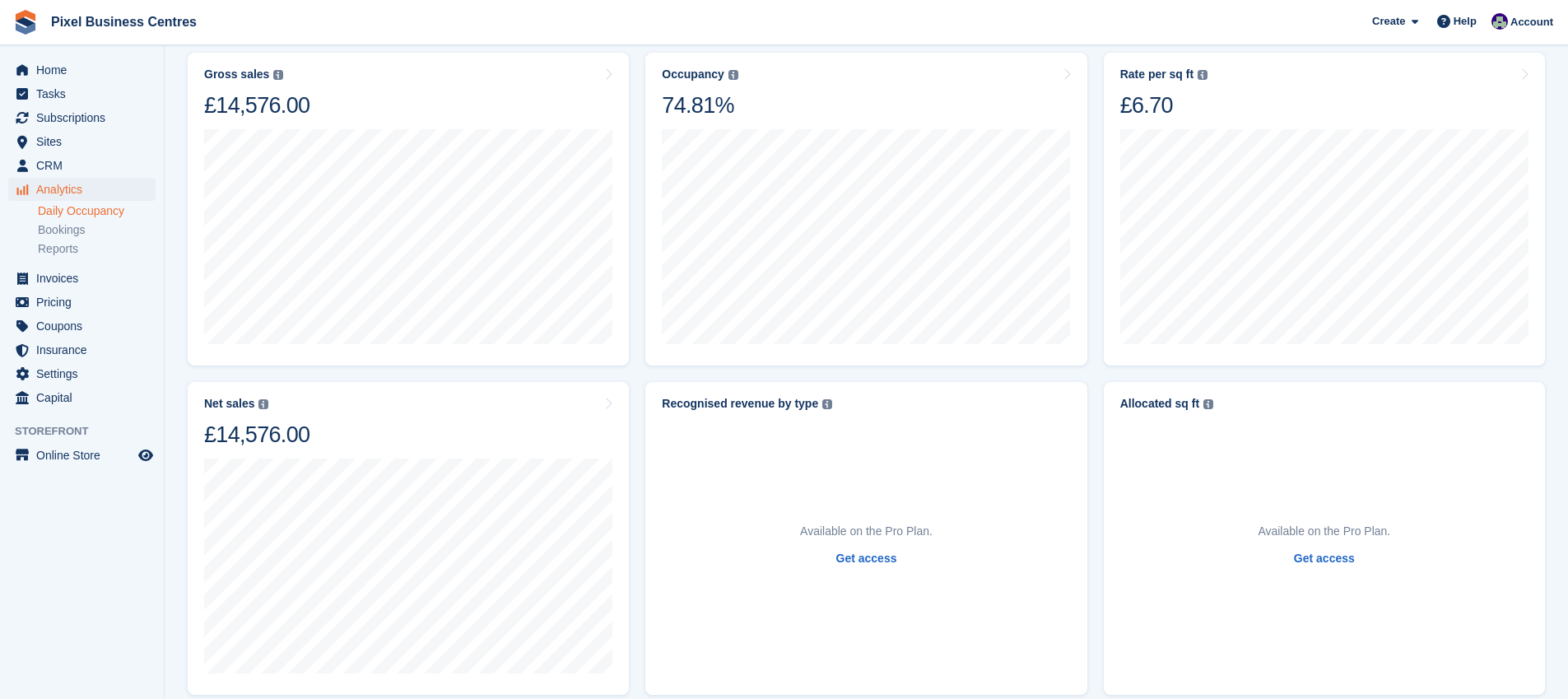
scroll to position [222, 0]
click at [115, 214] on link "Daily Occupancy" at bounding box center [97, 210] width 118 height 16
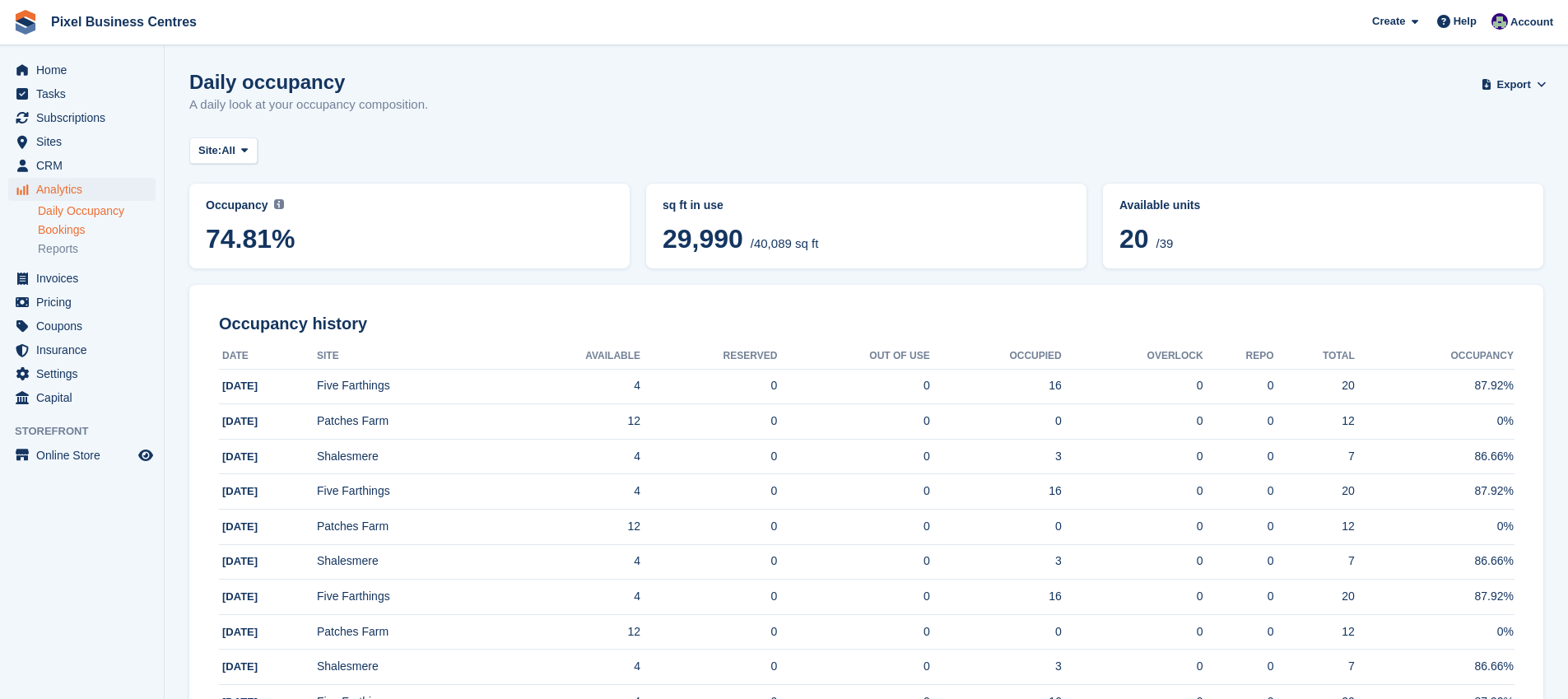
click at [78, 234] on link "Bookings" at bounding box center [97, 229] width 118 height 16
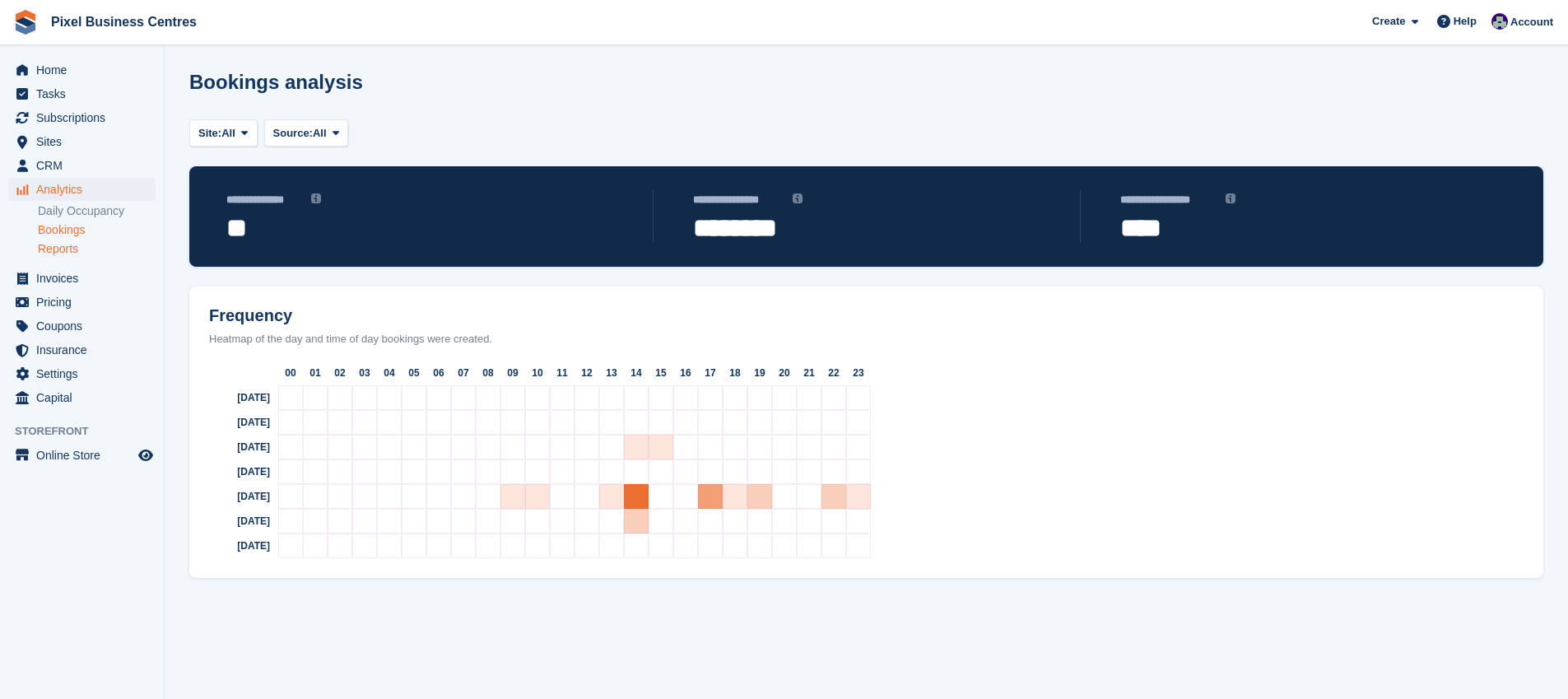
click at [70, 243] on link "Reports" at bounding box center [97, 248] width 118 height 16
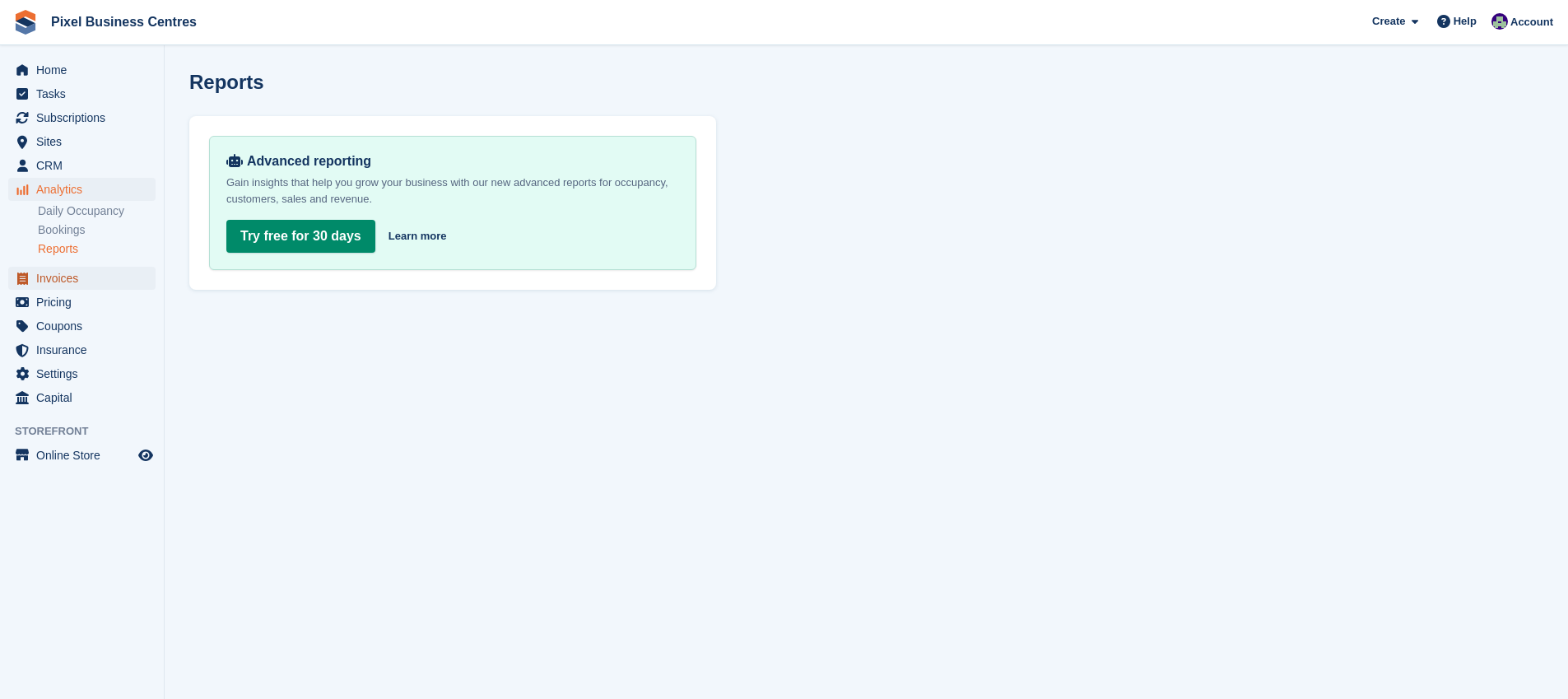
click at [60, 276] on span "Invoices" at bounding box center [86, 278] width 99 height 23
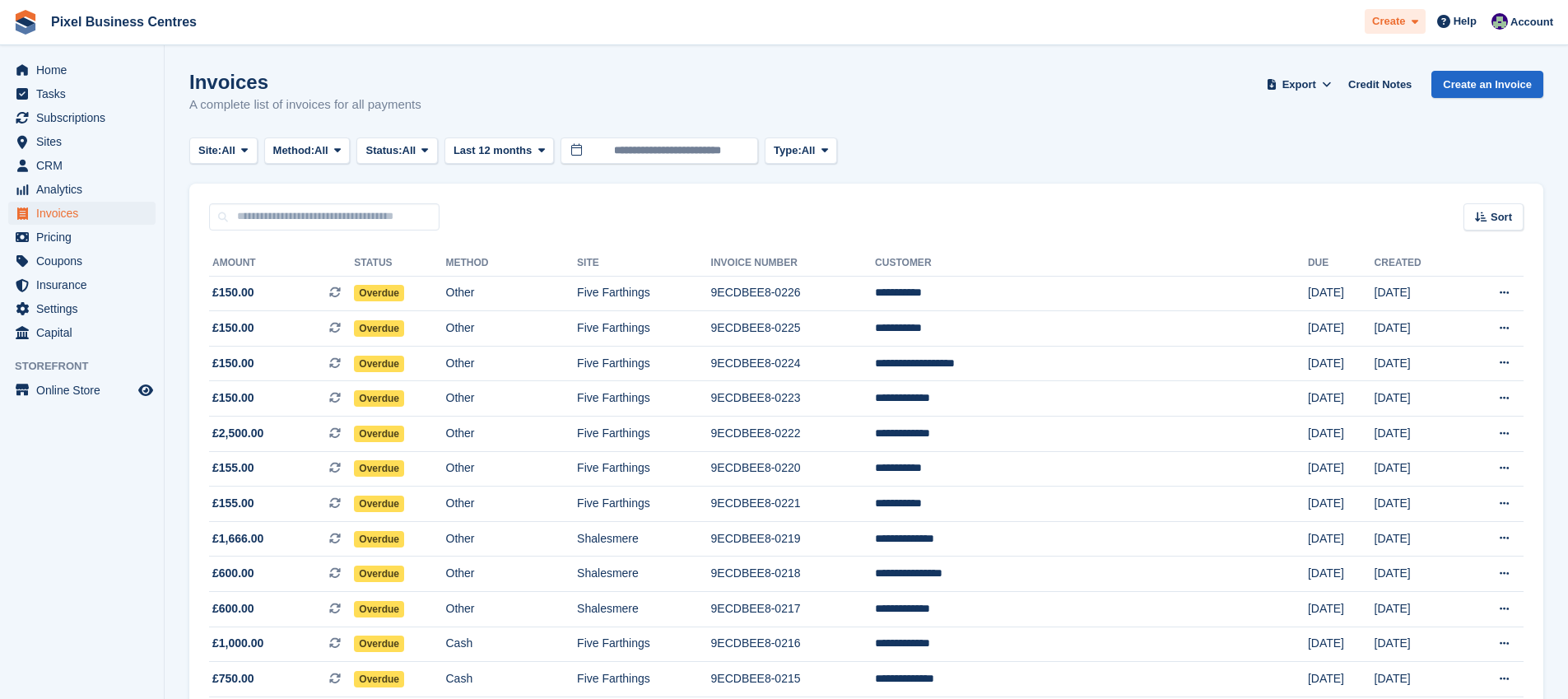
click at [1412, 26] on icon at bounding box center [1415, 21] width 7 height 11
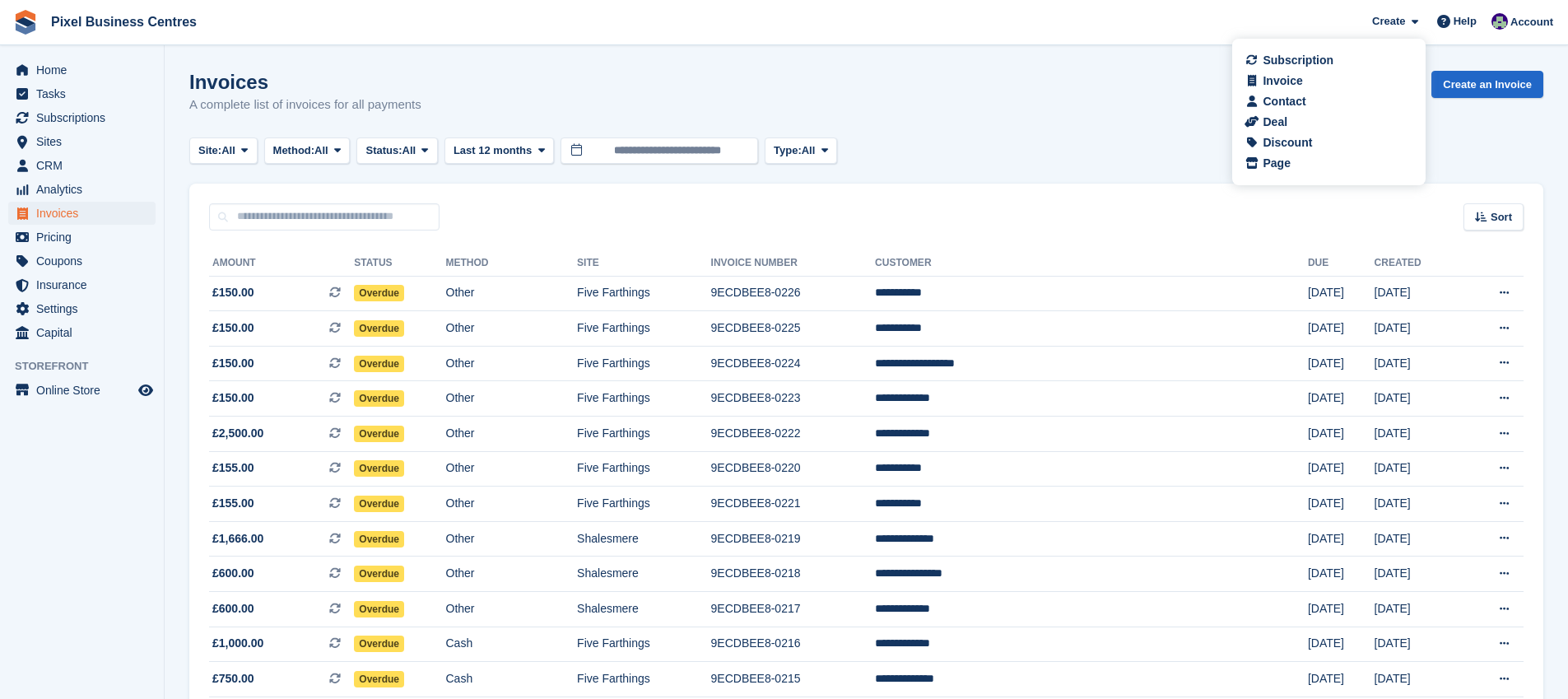
click at [1078, 111] on div "Invoices A complete list of invoices for all payments Export Export Invoices Ex…" at bounding box center [867, 102] width 1354 height 64
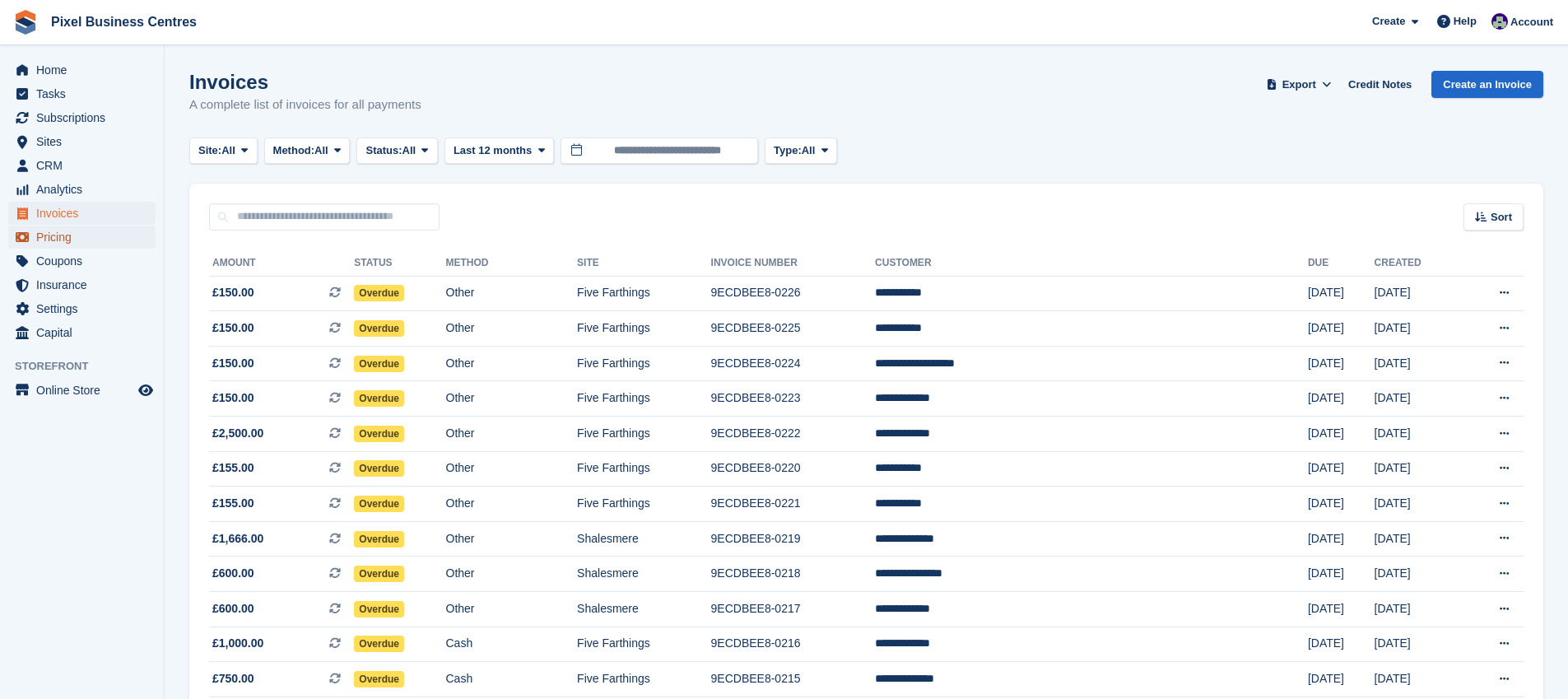
click at [72, 232] on span "Pricing" at bounding box center [86, 237] width 99 height 23
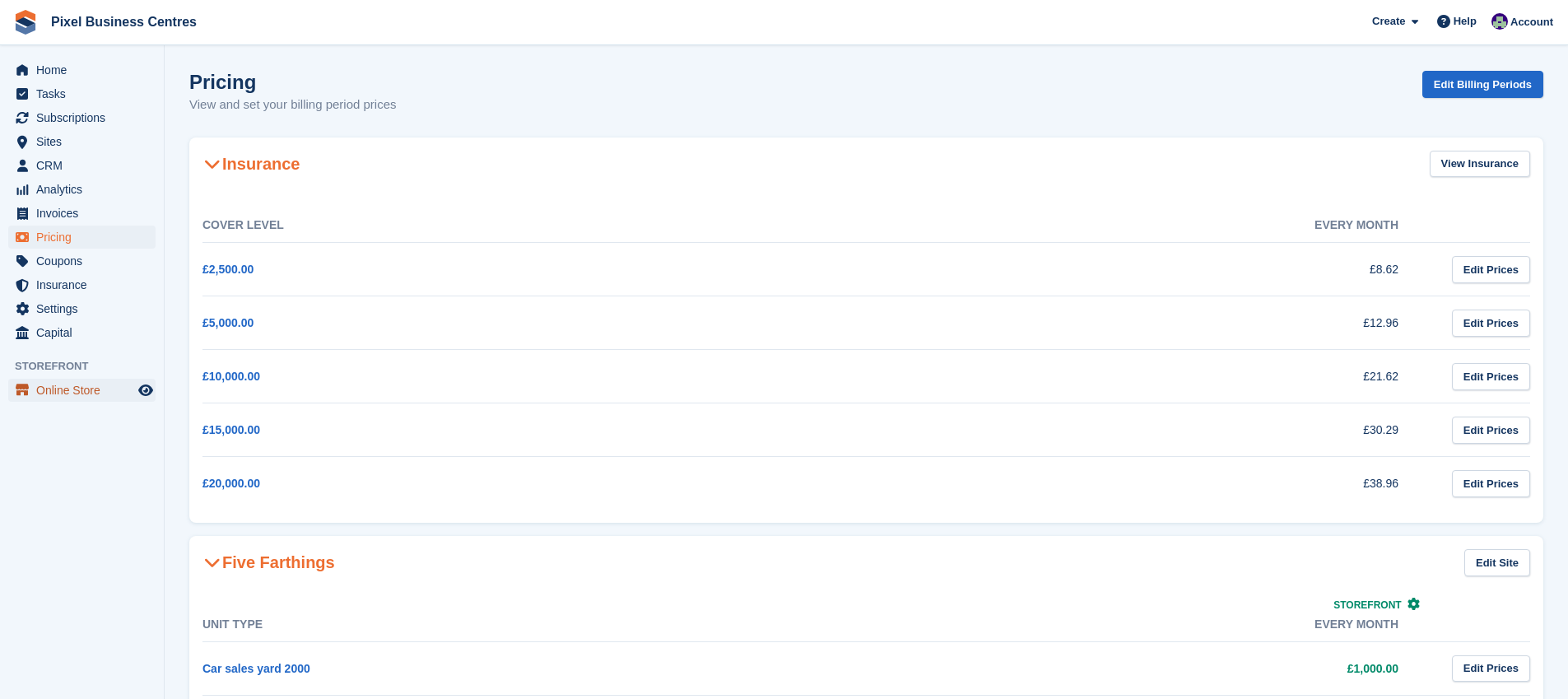
click at [64, 395] on span "Online Store" at bounding box center [86, 390] width 99 height 23
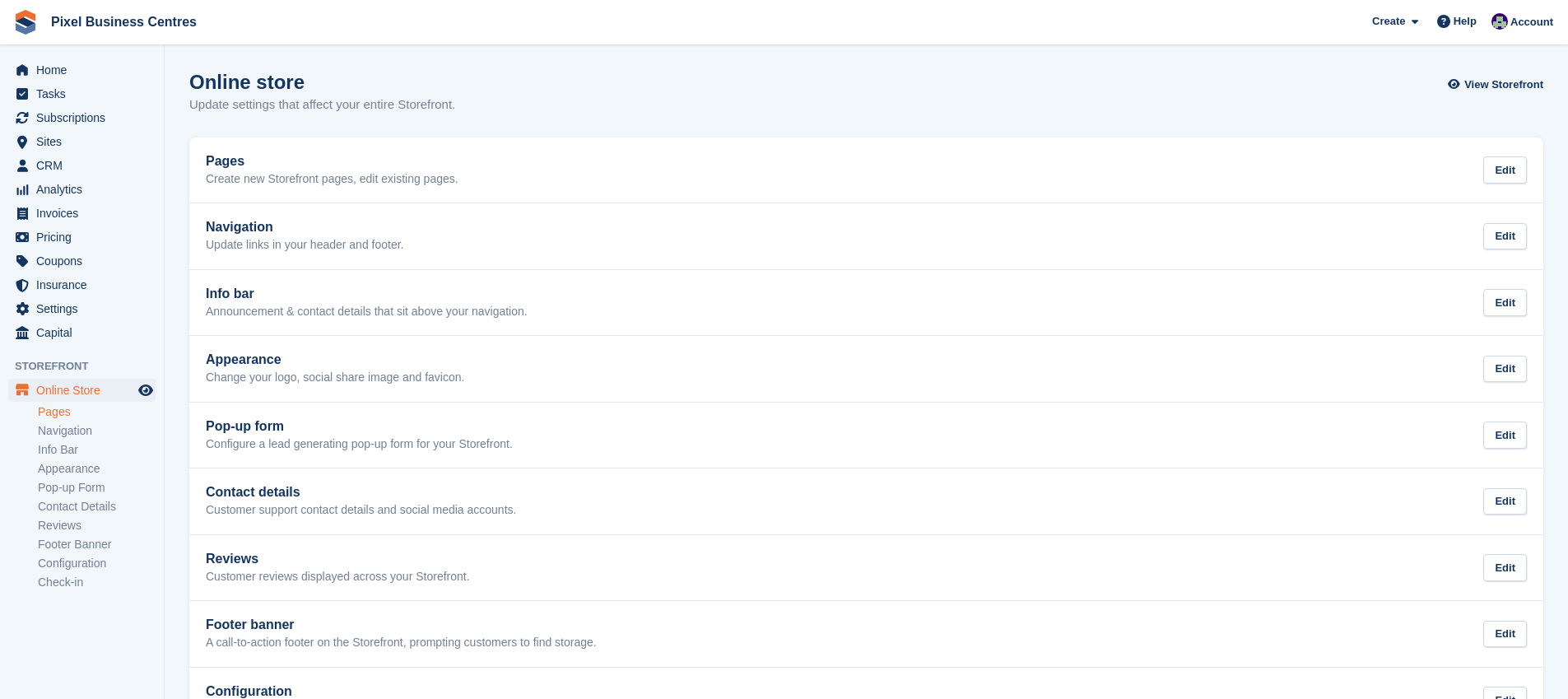
click at [80, 418] on link "Pages" at bounding box center [97, 412] width 118 height 16
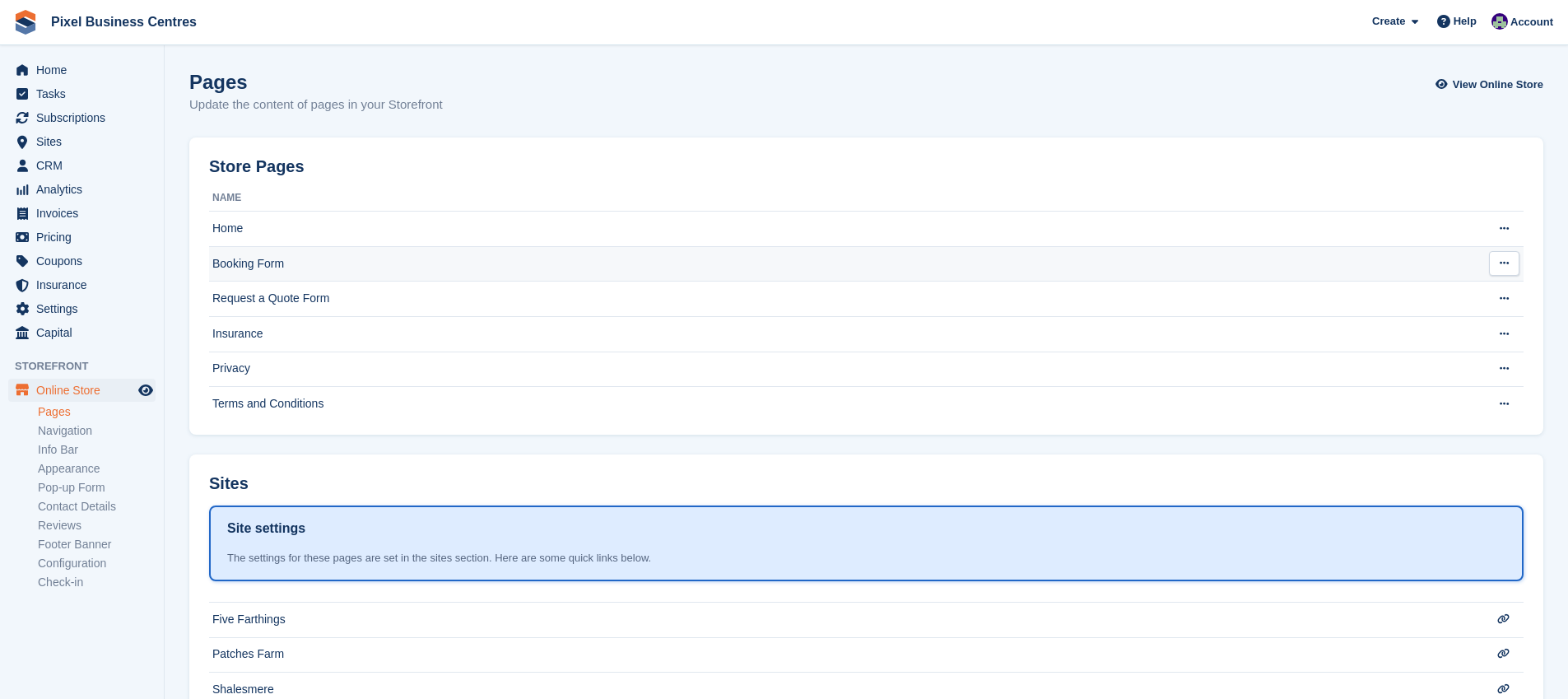
click at [354, 270] on td "Booking Form" at bounding box center [833, 263] width 1249 height 35
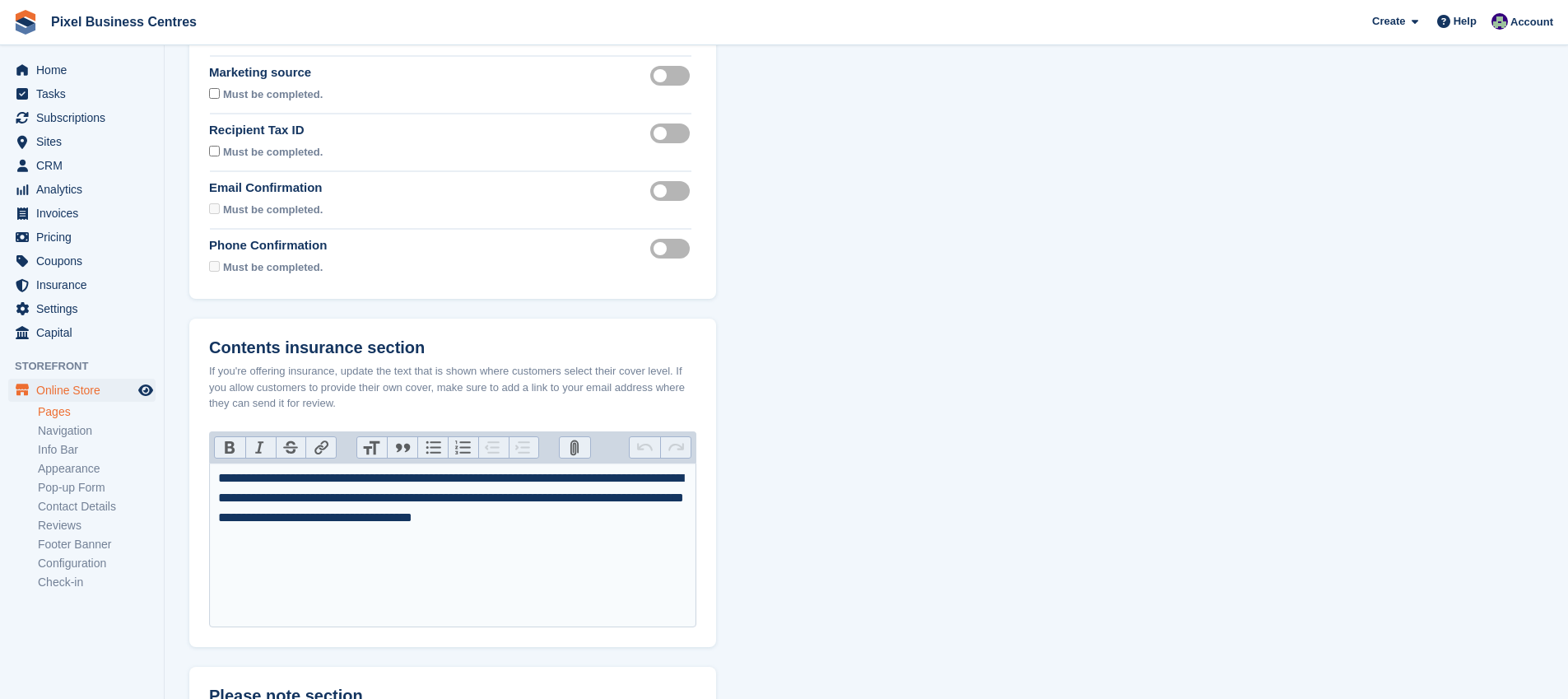
scroll to position [440, 0]
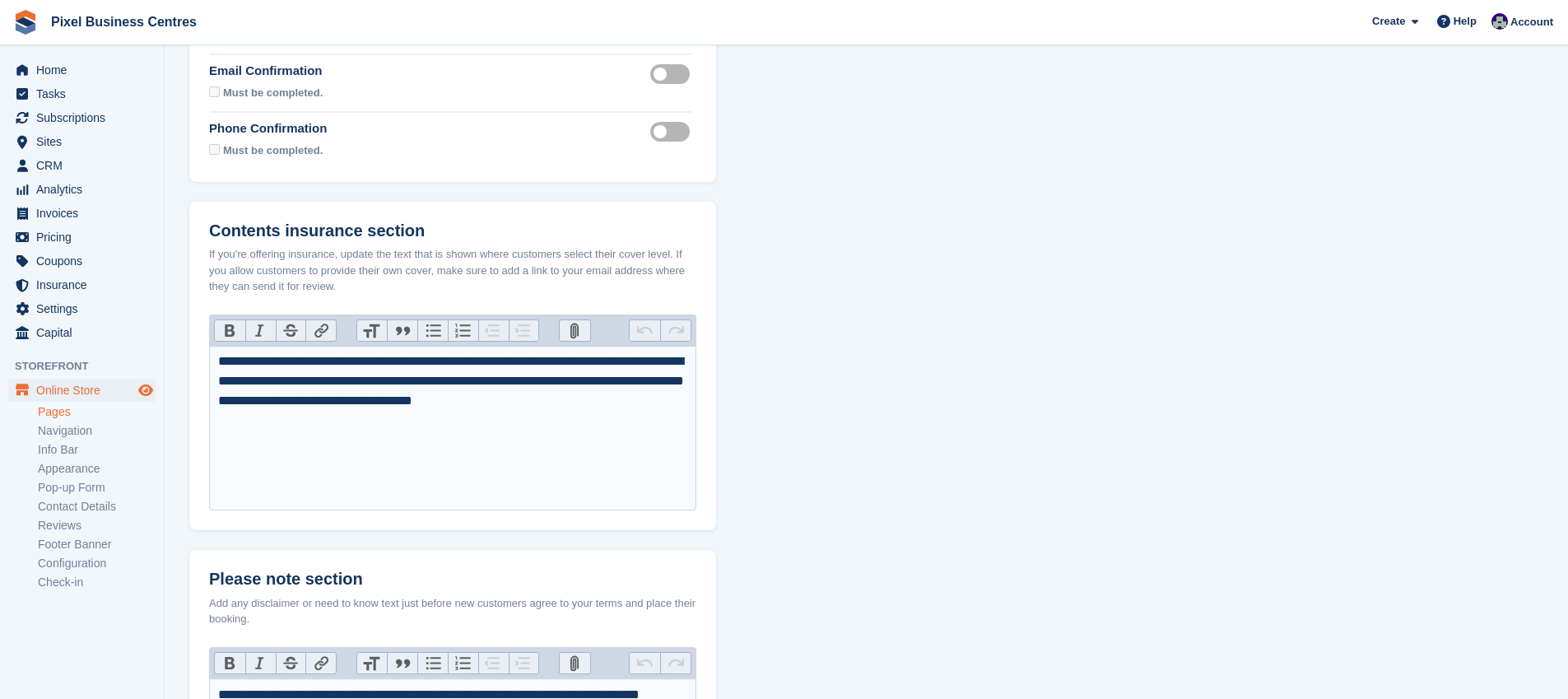
click at [153, 390] on icon "Preview store" at bounding box center [146, 390] width 15 height 13
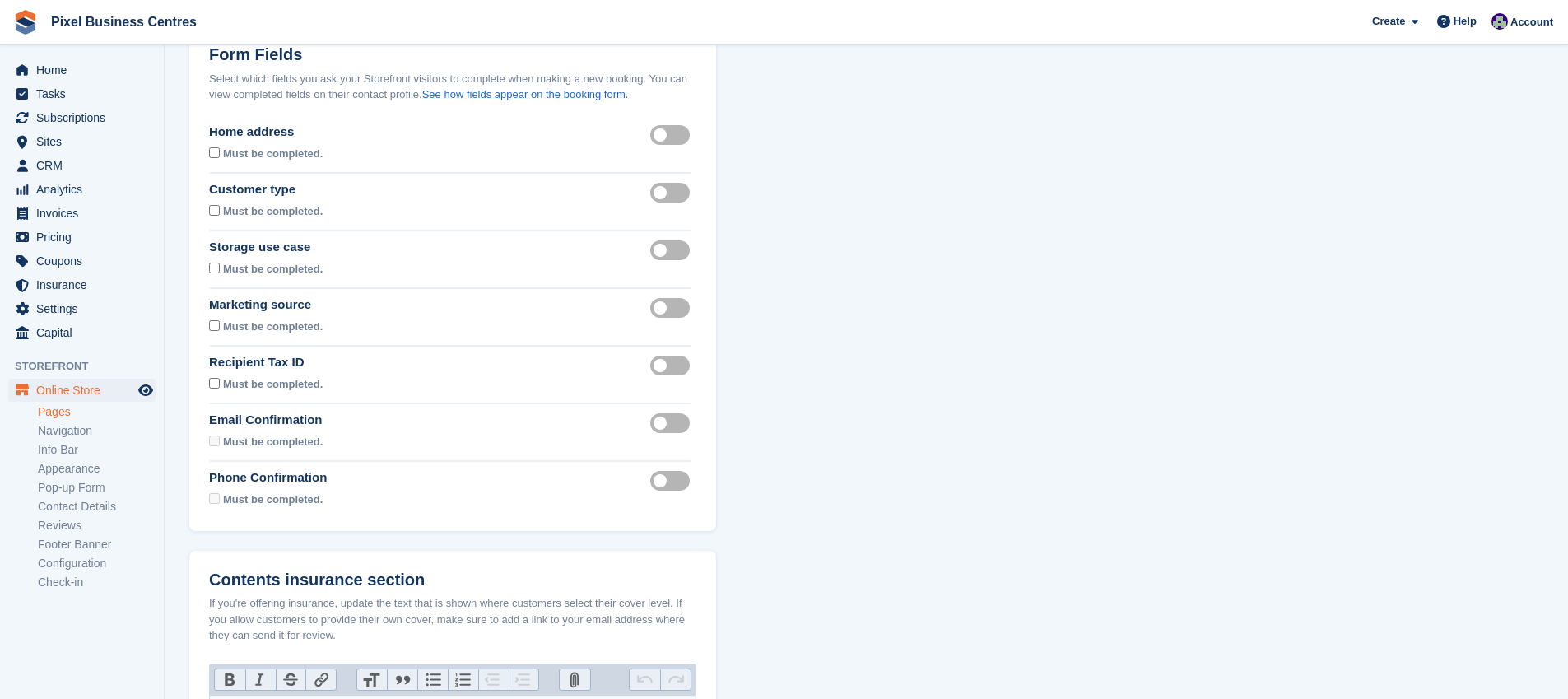
scroll to position [0, 0]
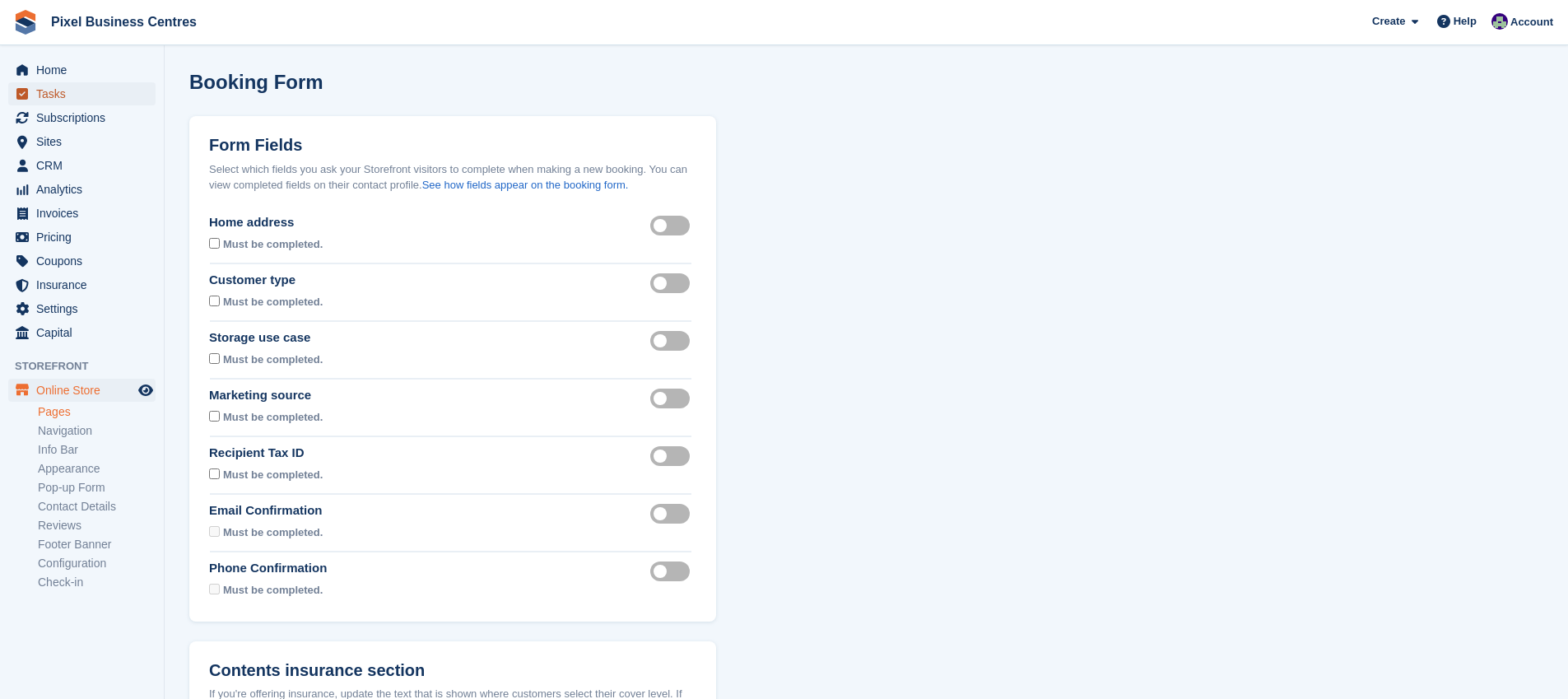
click at [73, 84] on span "Tasks" at bounding box center [86, 94] width 99 height 23
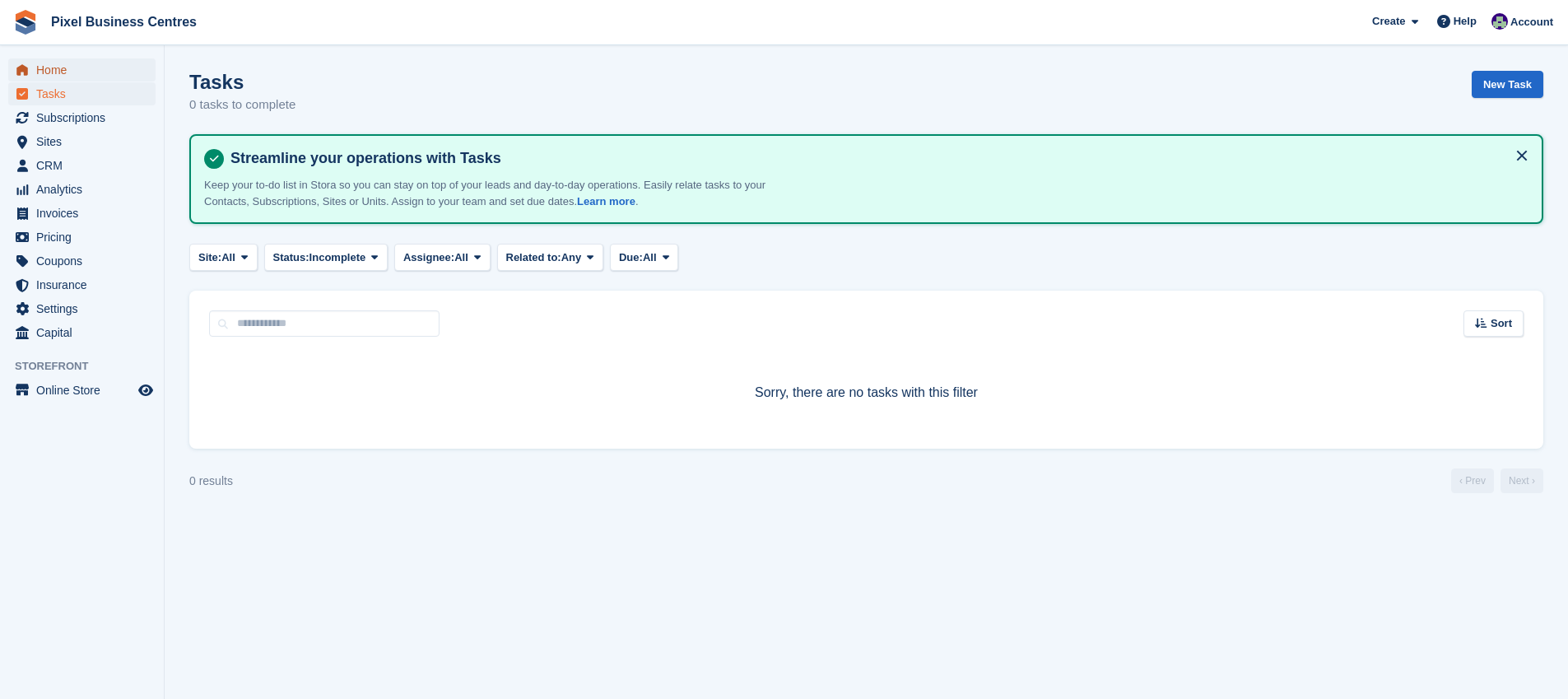
click at [50, 64] on span "Home" at bounding box center [86, 70] width 99 height 23
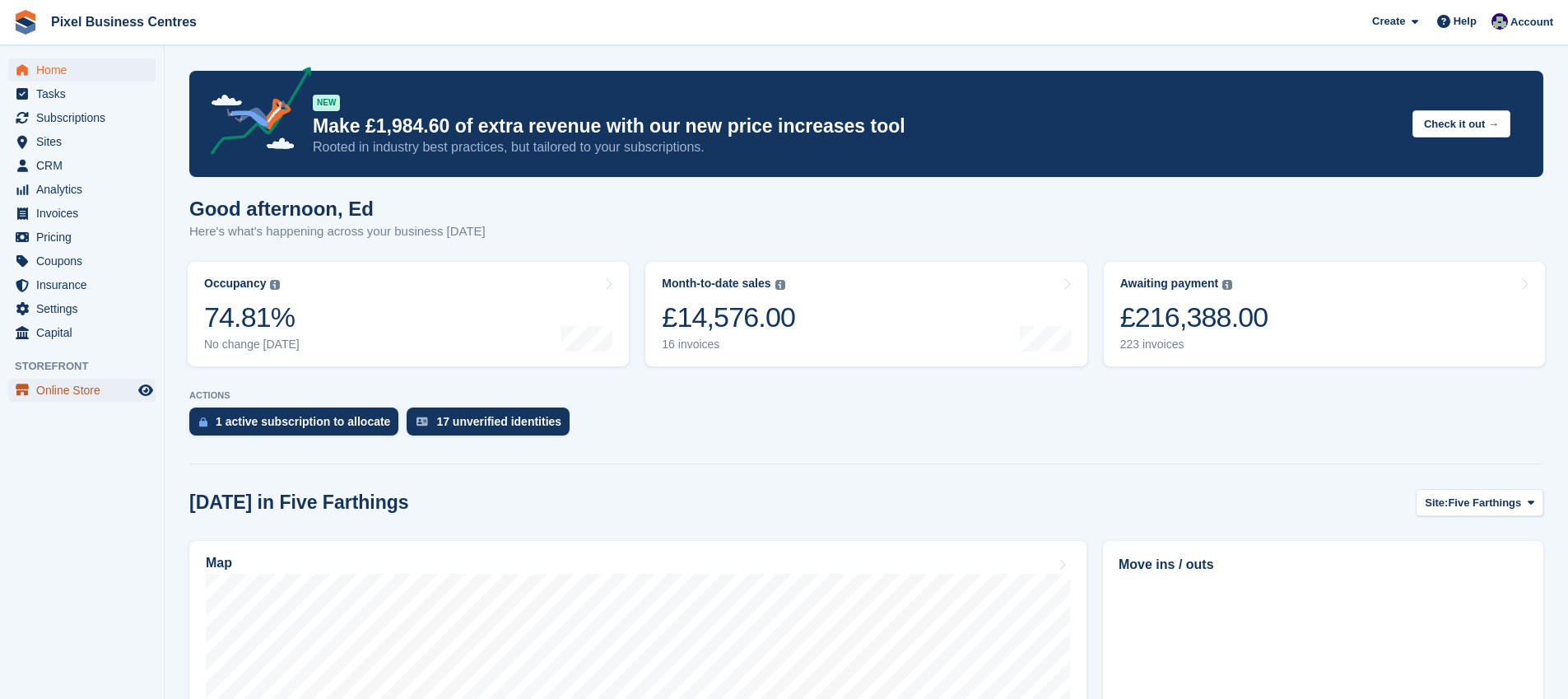
click at [59, 393] on span "Online Store" at bounding box center [86, 390] width 99 height 23
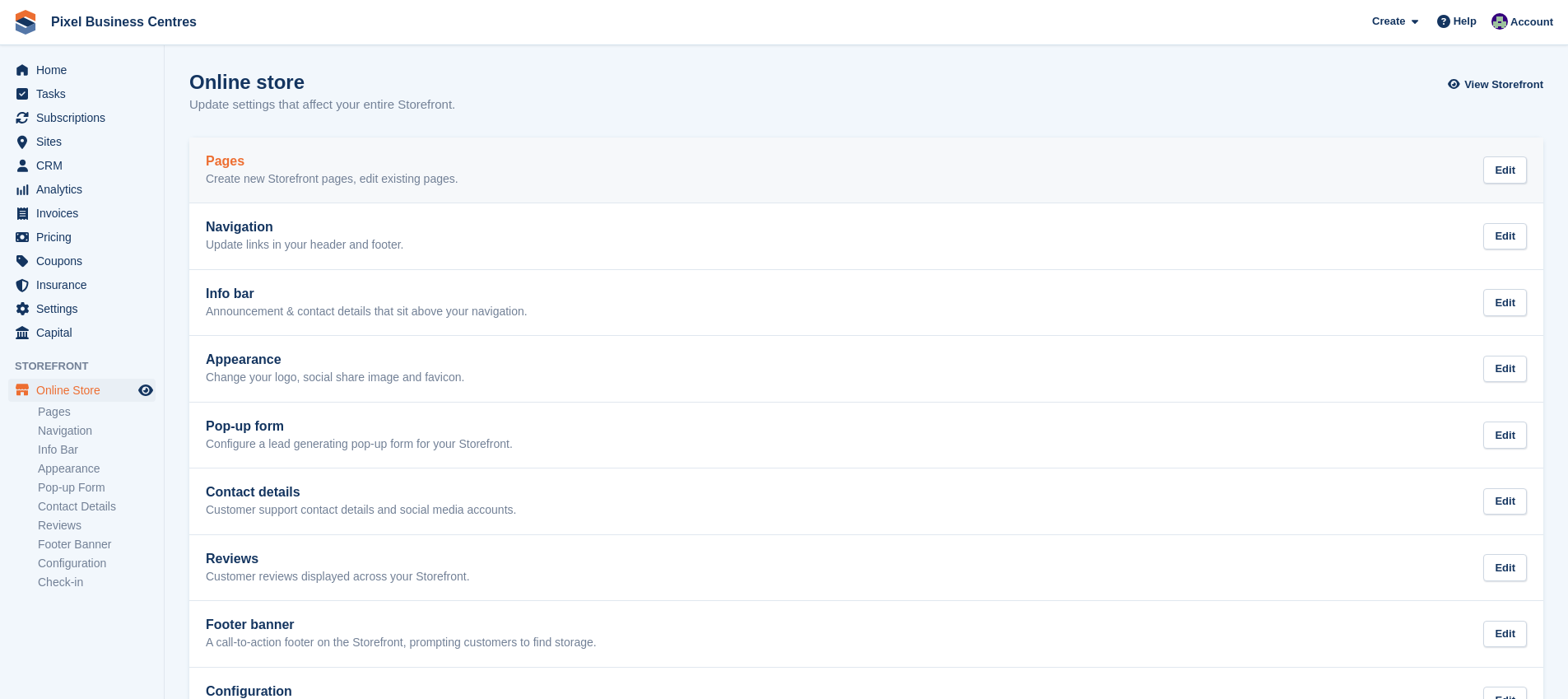
click at [238, 162] on h2 "Pages" at bounding box center [332, 162] width 252 height 15
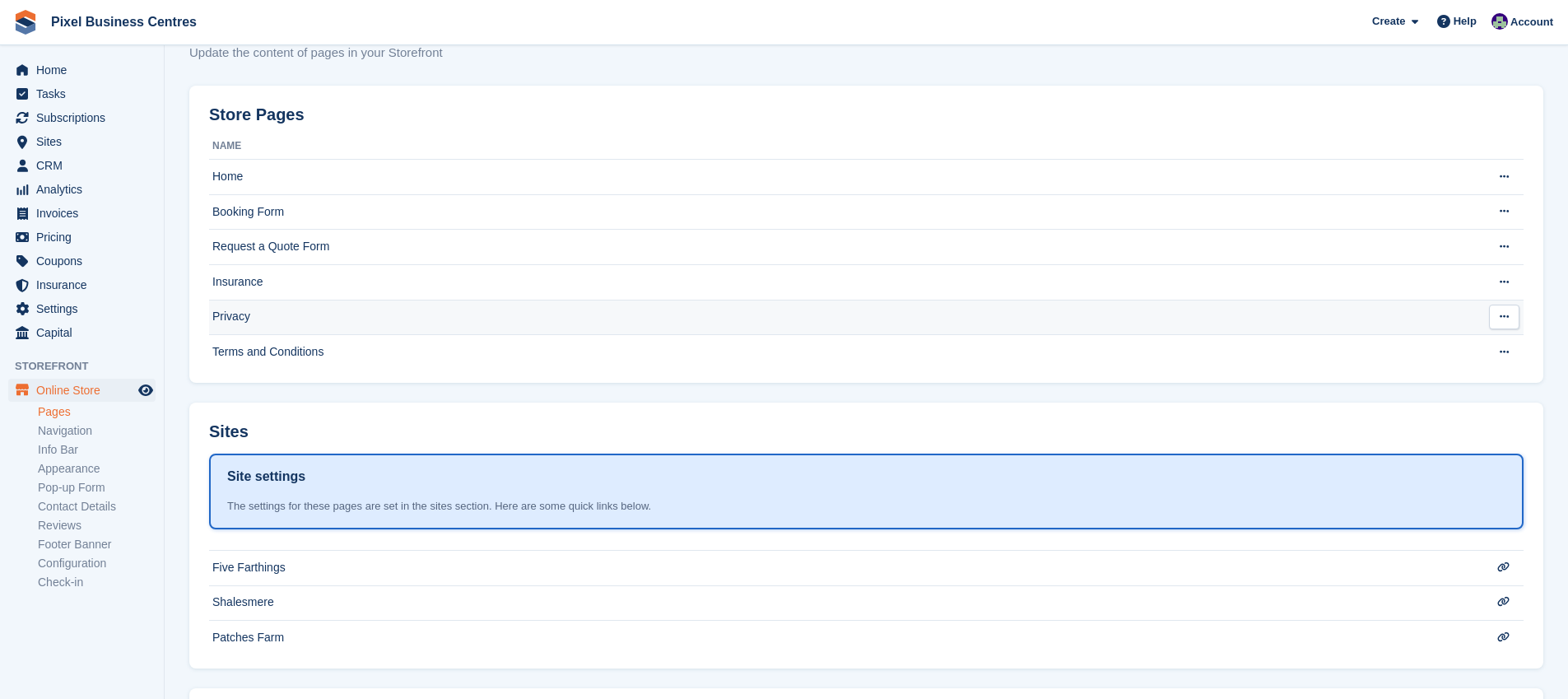
scroll to position [161, 0]
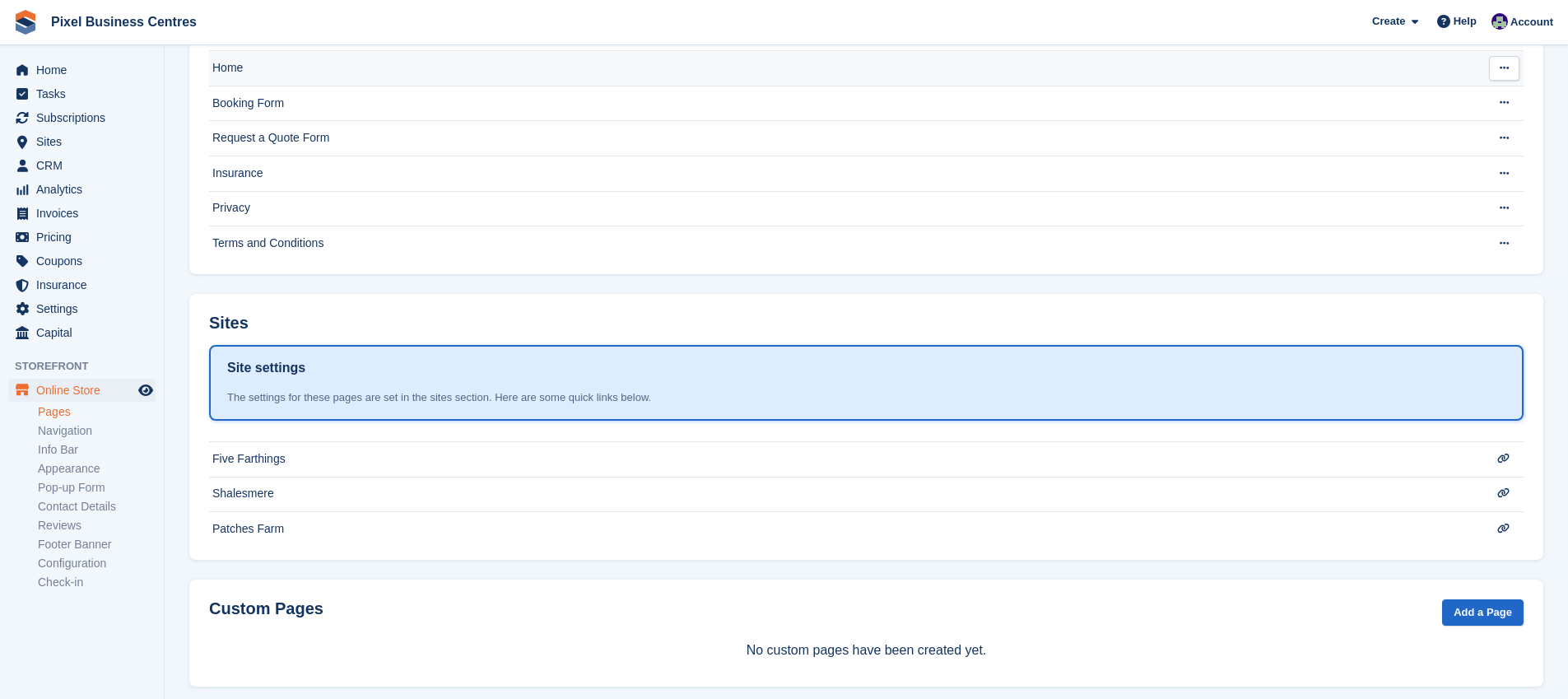
click at [275, 61] on td "Home" at bounding box center [833, 68] width 1249 height 35
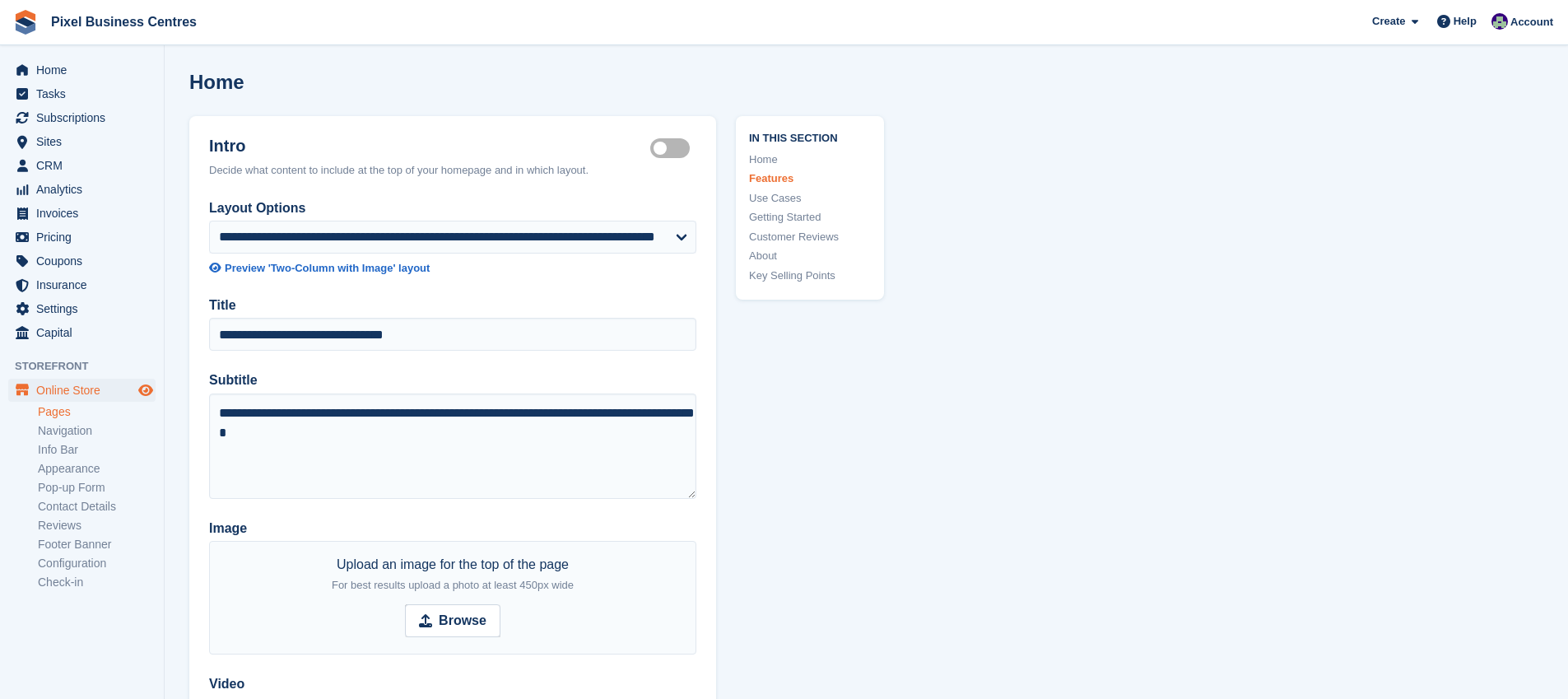
click at [143, 387] on icon "Preview store" at bounding box center [146, 390] width 15 height 13
click at [74, 67] on span "Home" at bounding box center [86, 70] width 99 height 23
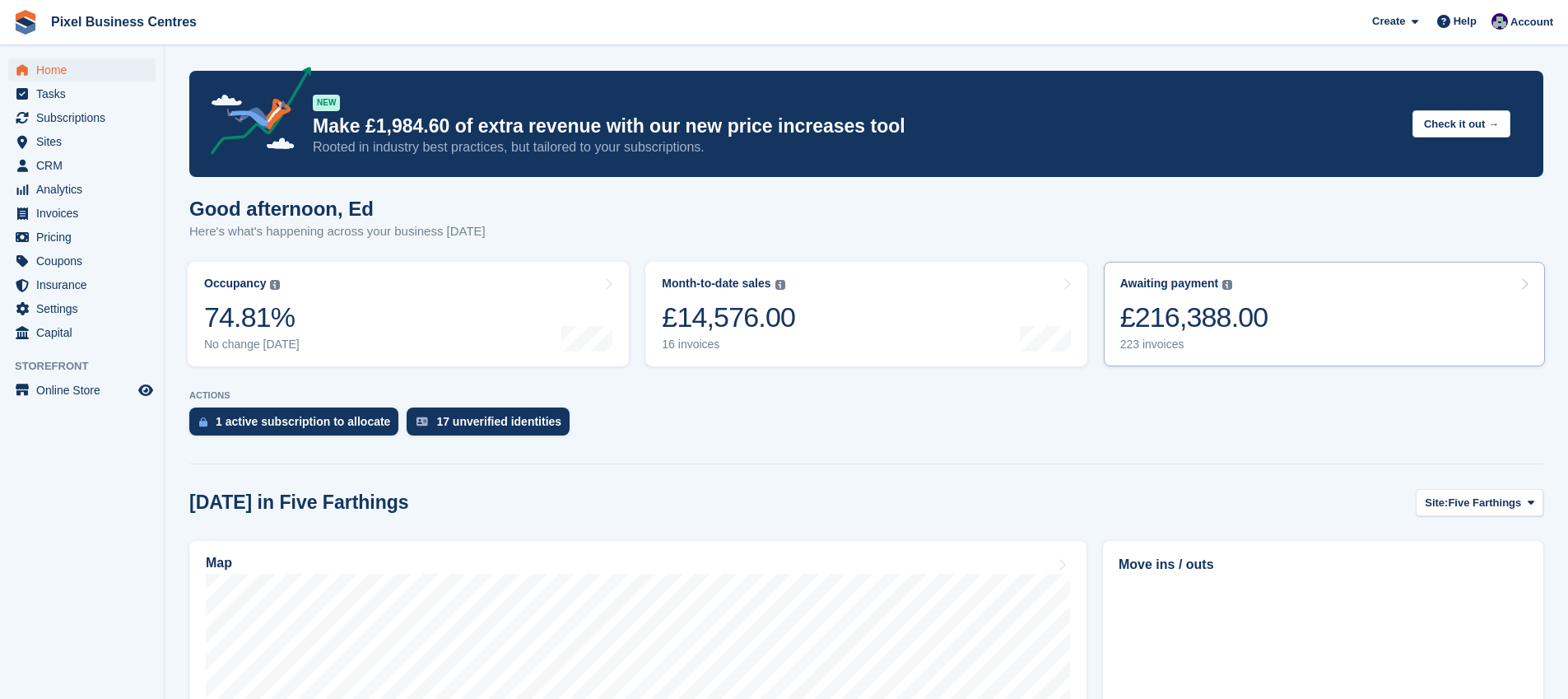
click at [1149, 347] on div "223 invoices" at bounding box center [1194, 344] width 148 height 14
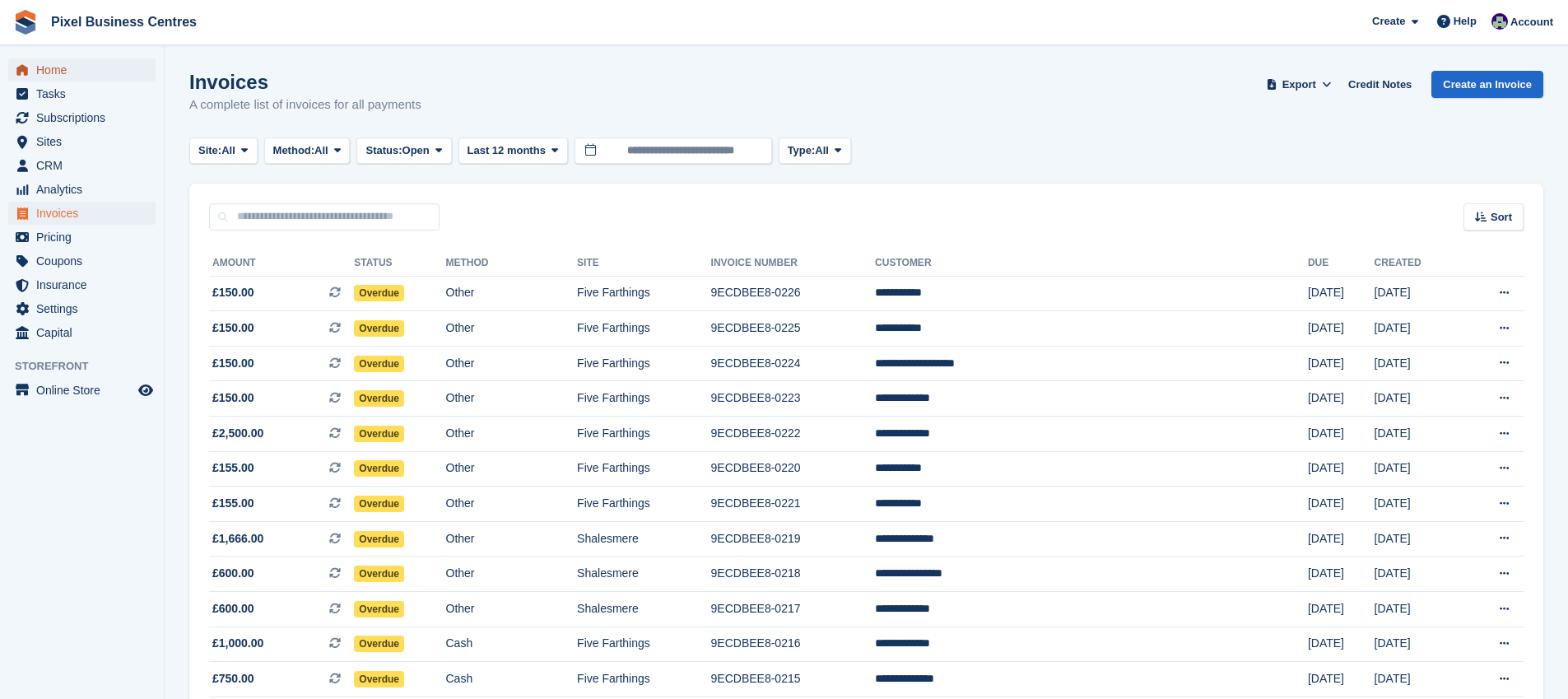
click at [60, 67] on span "Home" at bounding box center [86, 70] width 99 height 23
